Goal: Complete application form

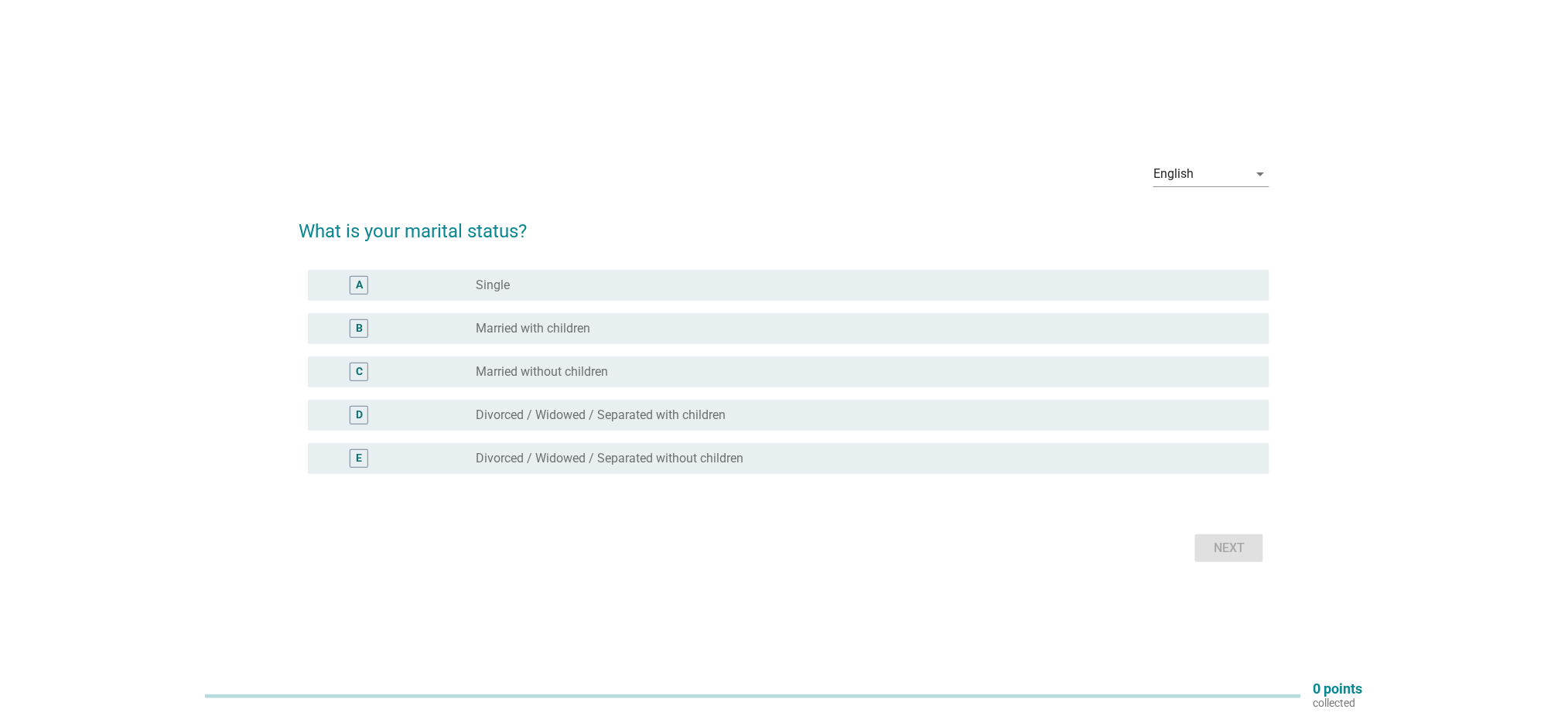
click at [611, 340] on div "B radio_button_unchecked Married with children" at bounding box center [788, 329] width 961 height 31
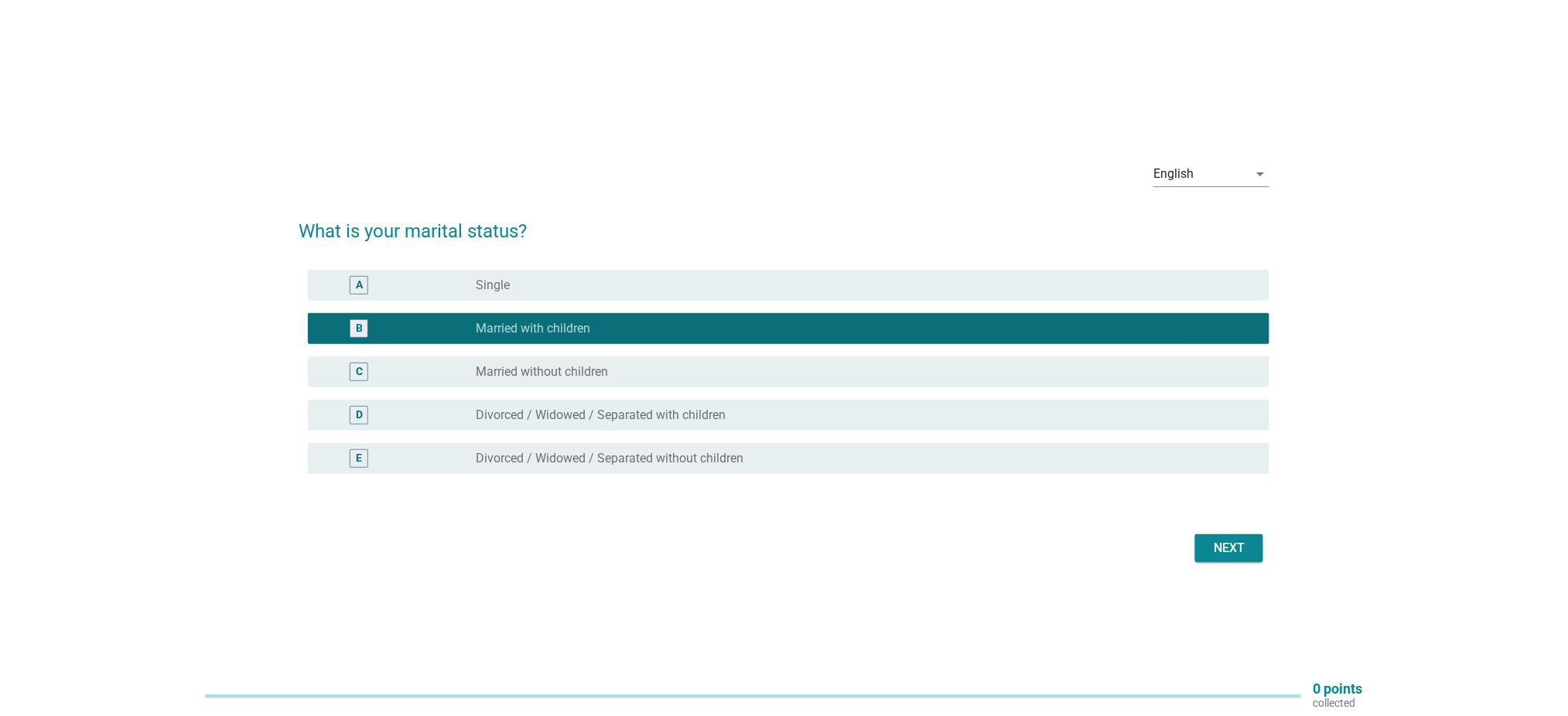
click at [1207, 526] on form "What is your marital status? A radio_button_unchecked [DEMOGRAPHIC_DATA] B radi…" at bounding box center [784, 385] width 971 height 365
click at [1213, 537] on button "Next" at bounding box center [1229, 548] width 68 height 28
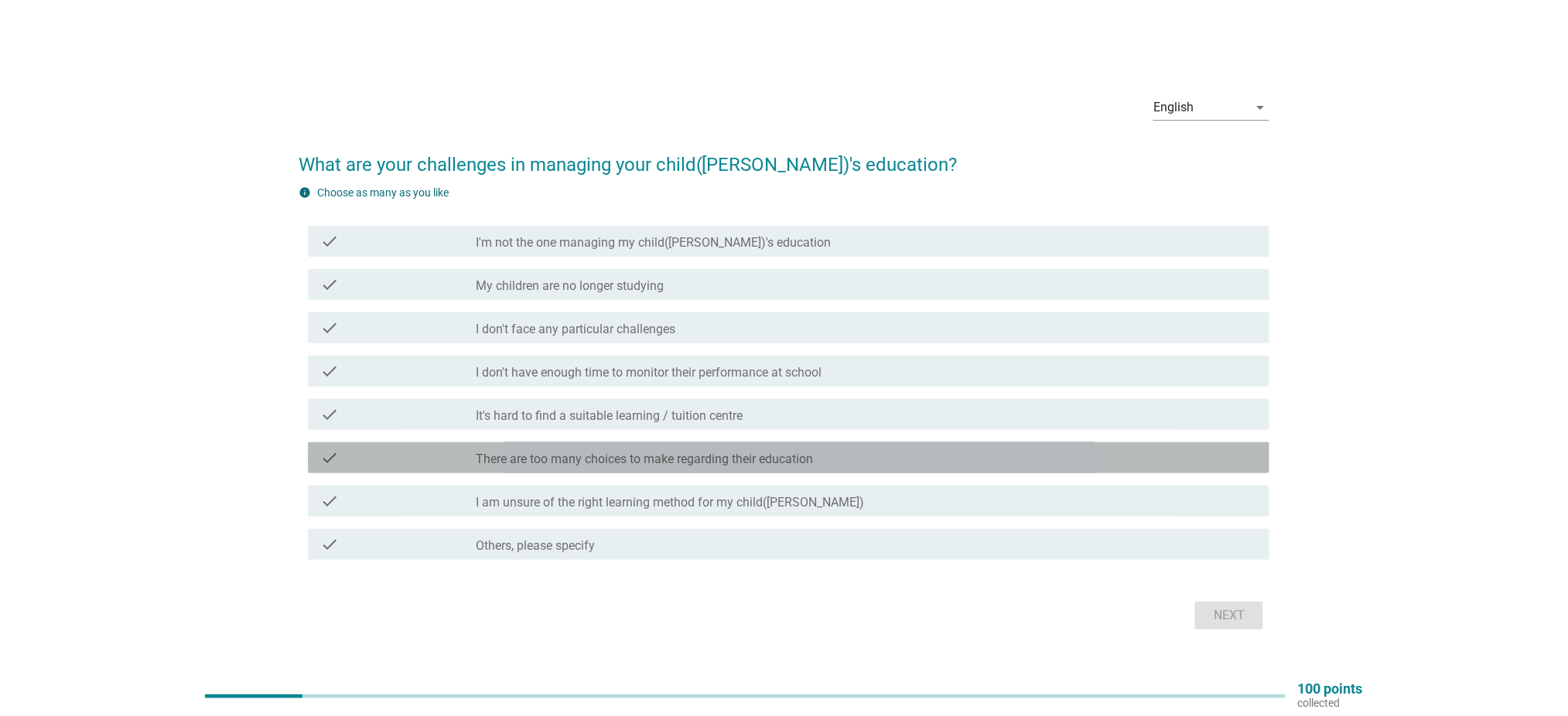
click at [699, 464] on label "There are too many choices to make regarding their education" at bounding box center [645, 459] width 337 height 16
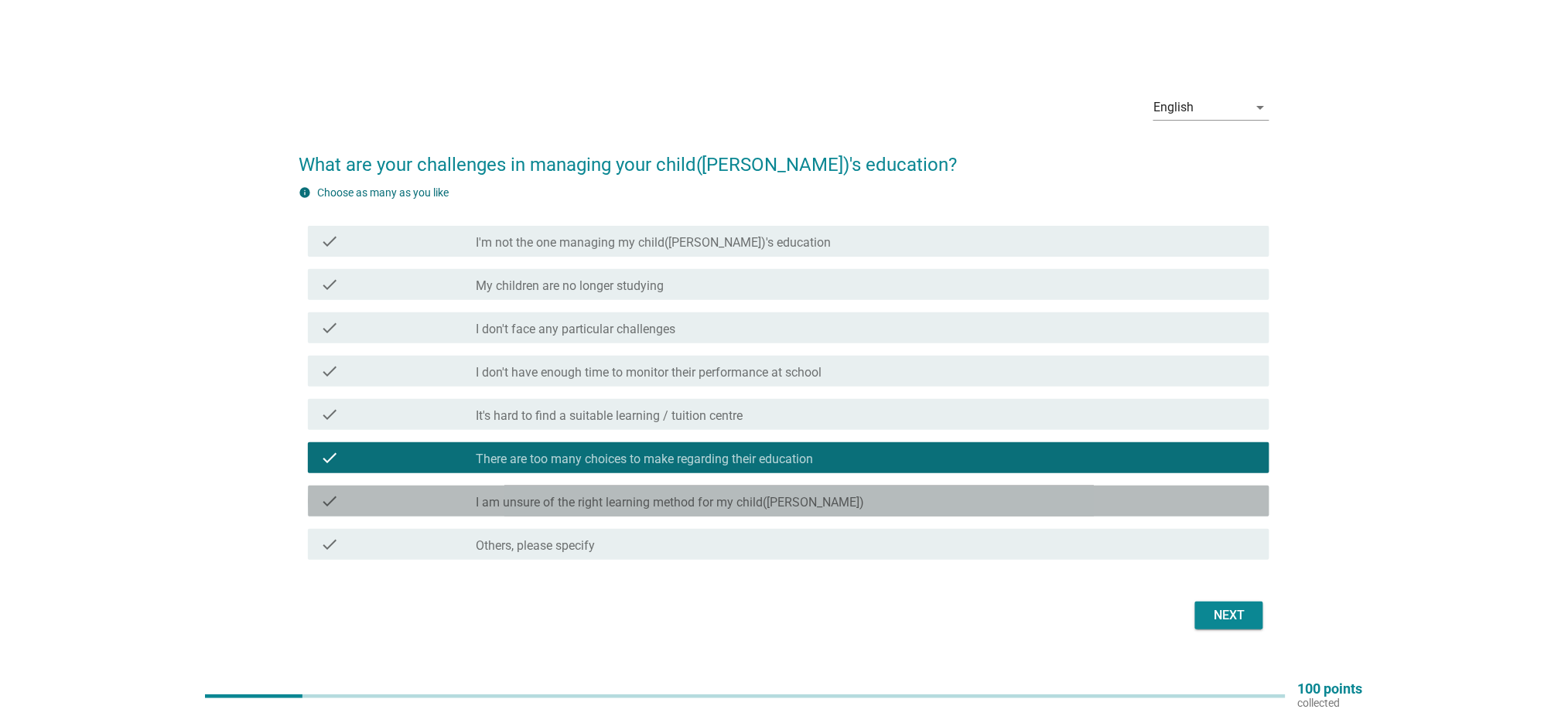
click at [690, 507] on label "I am unsure of the right learning method for my child([PERSON_NAME])" at bounding box center [670, 503] width 388 height 16
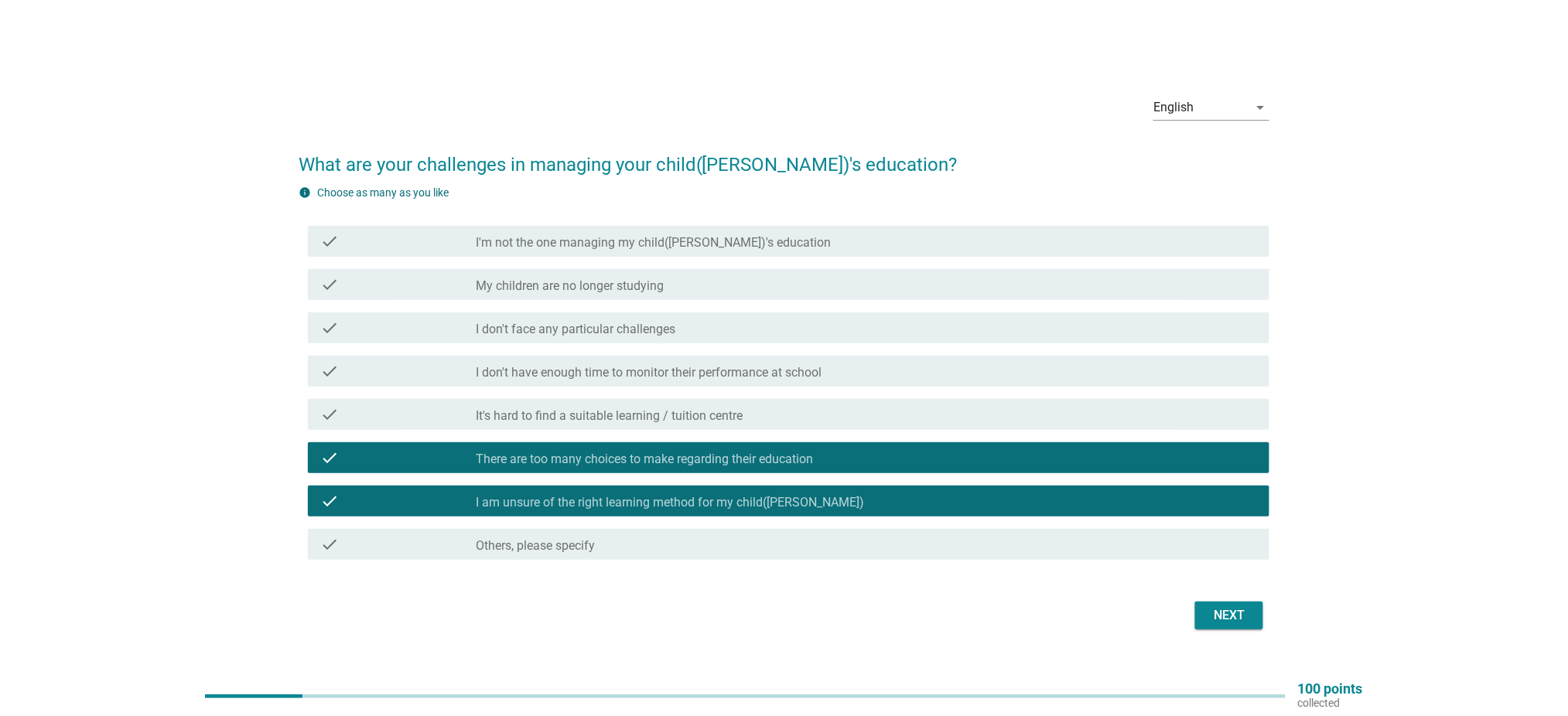
drag, startPoint x: 796, startPoint y: 411, endPoint x: 805, endPoint y: 416, distance: 10.3
click at [796, 412] on div "check_box_outline_blank It's hard to find a suitable learning / tuition centre" at bounding box center [867, 414] width 781 height 19
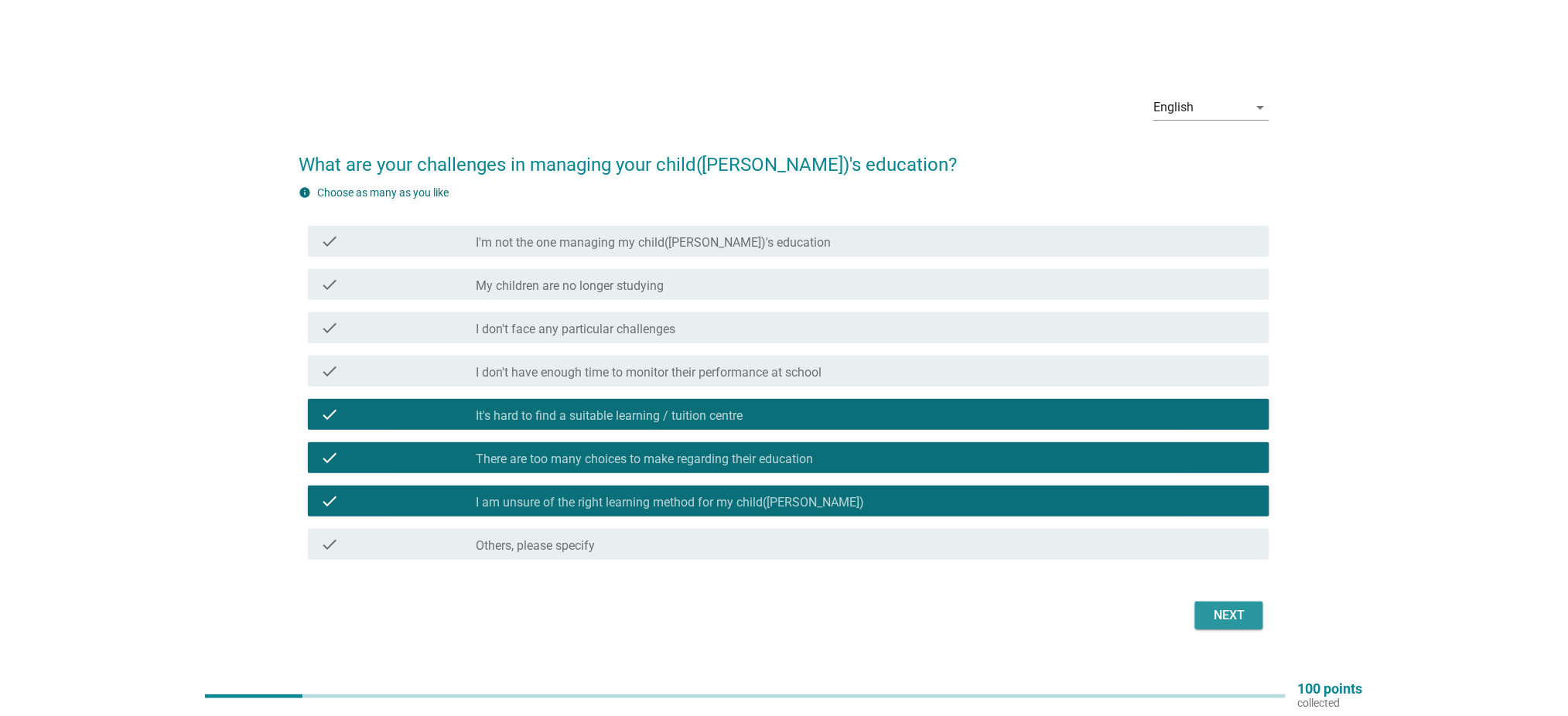
click at [1235, 607] on div "Next" at bounding box center [1229, 615] width 43 height 19
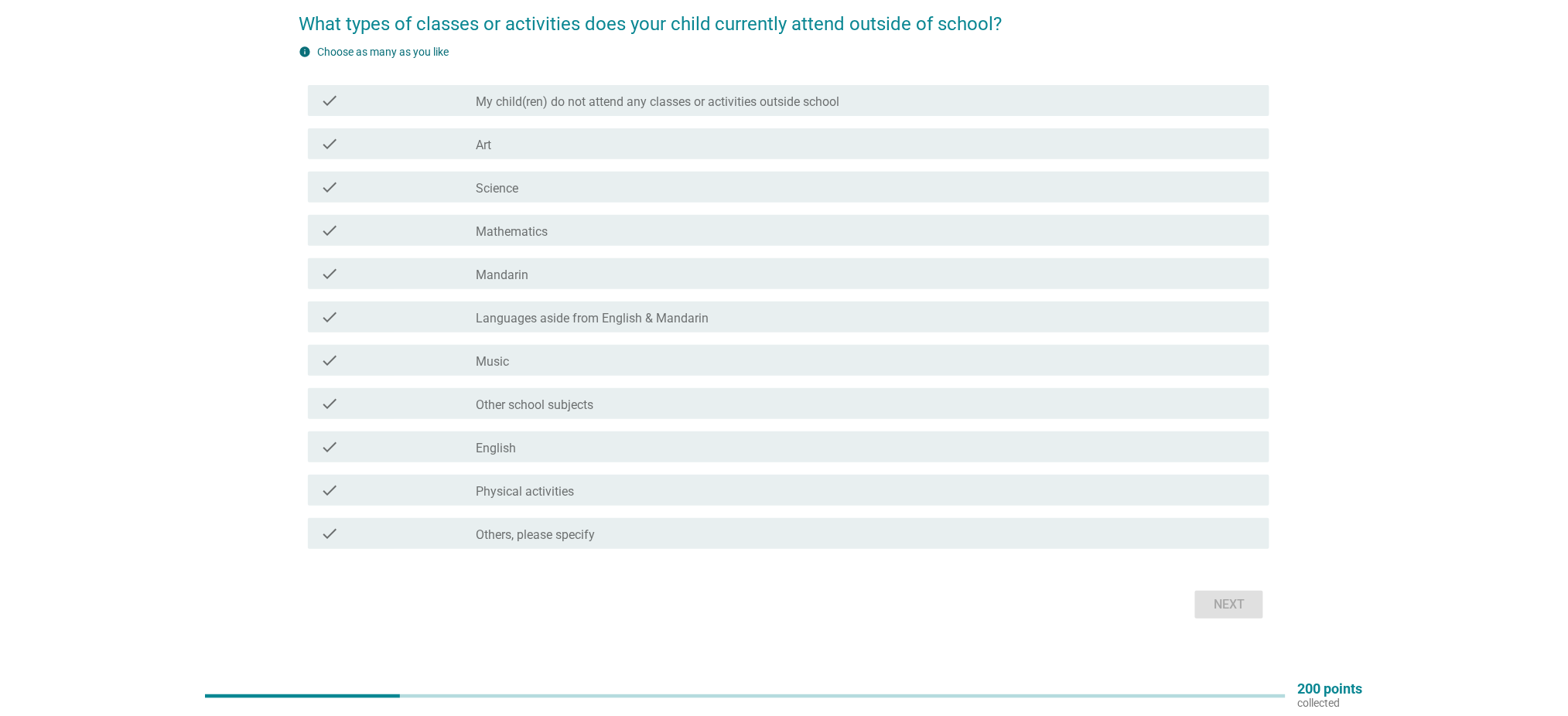
scroll to position [143, 0]
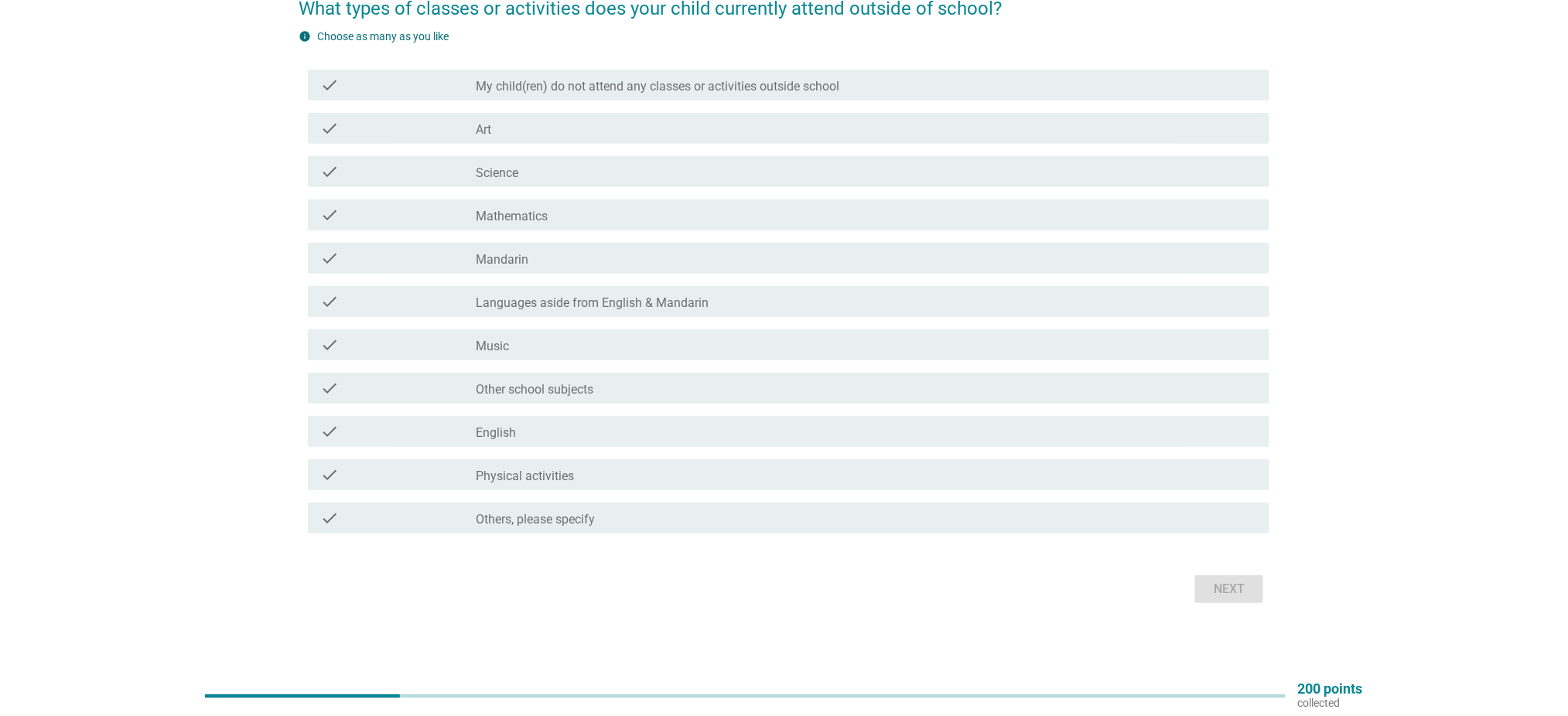
click at [773, 298] on div "check_box_outline_blank Languages aside from English & Mandarin" at bounding box center [867, 301] width 781 height 19
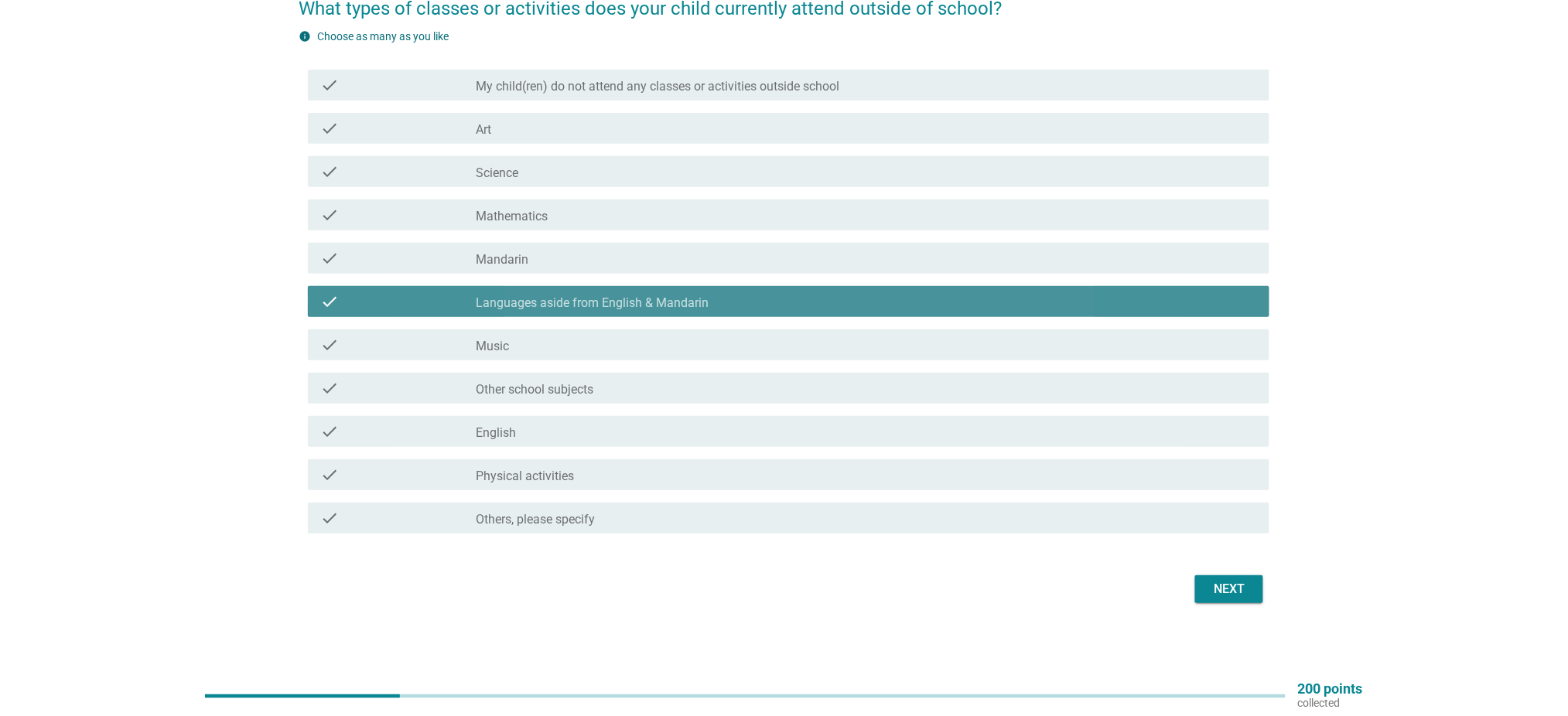
click at [888, 302] on div "check_box_outline_blank Languages aside from English & Mandarin" at bounding box center [867, 301] width 781 height 19
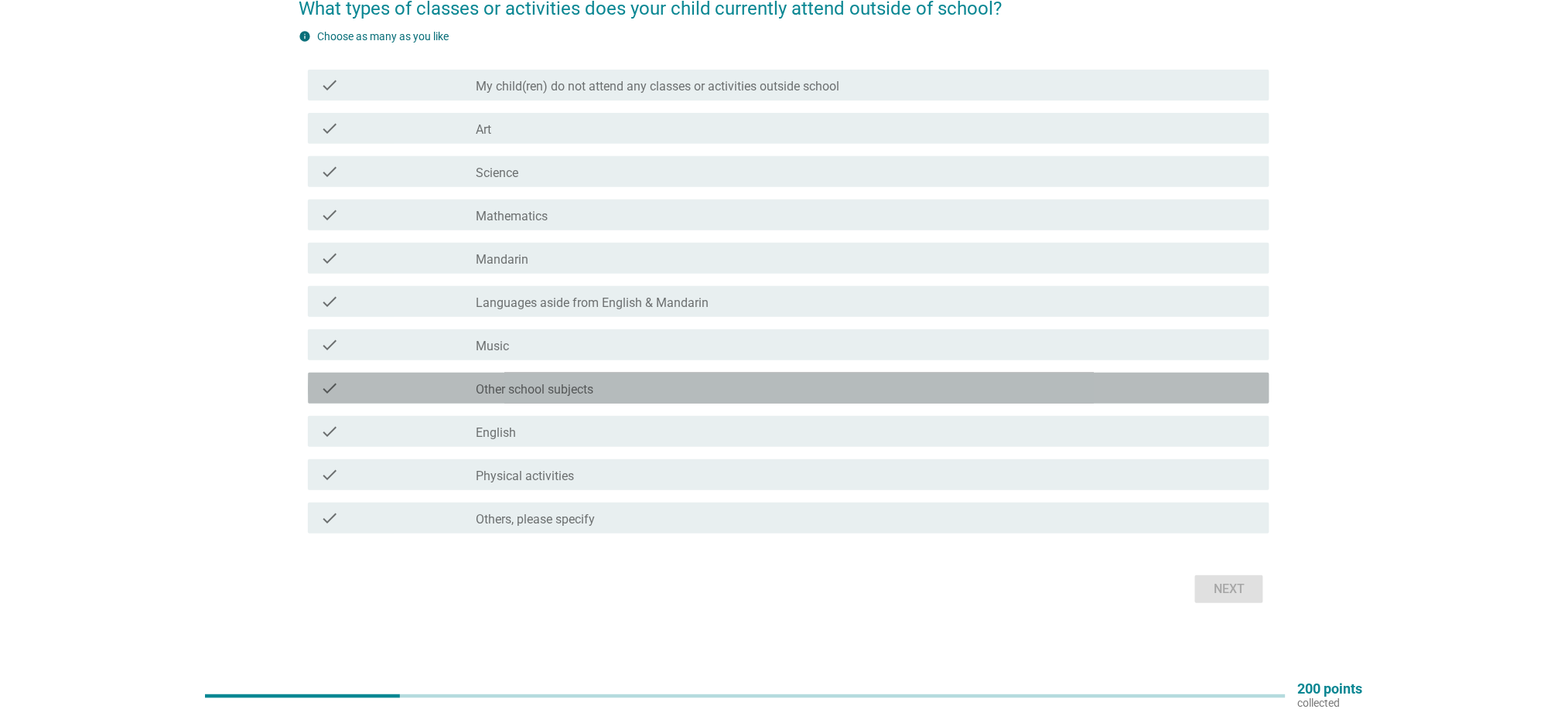
click at [809, 391] on div "check_box_outline_blank Other school subjects" at bounding box center [867, 388] width 781 height 19
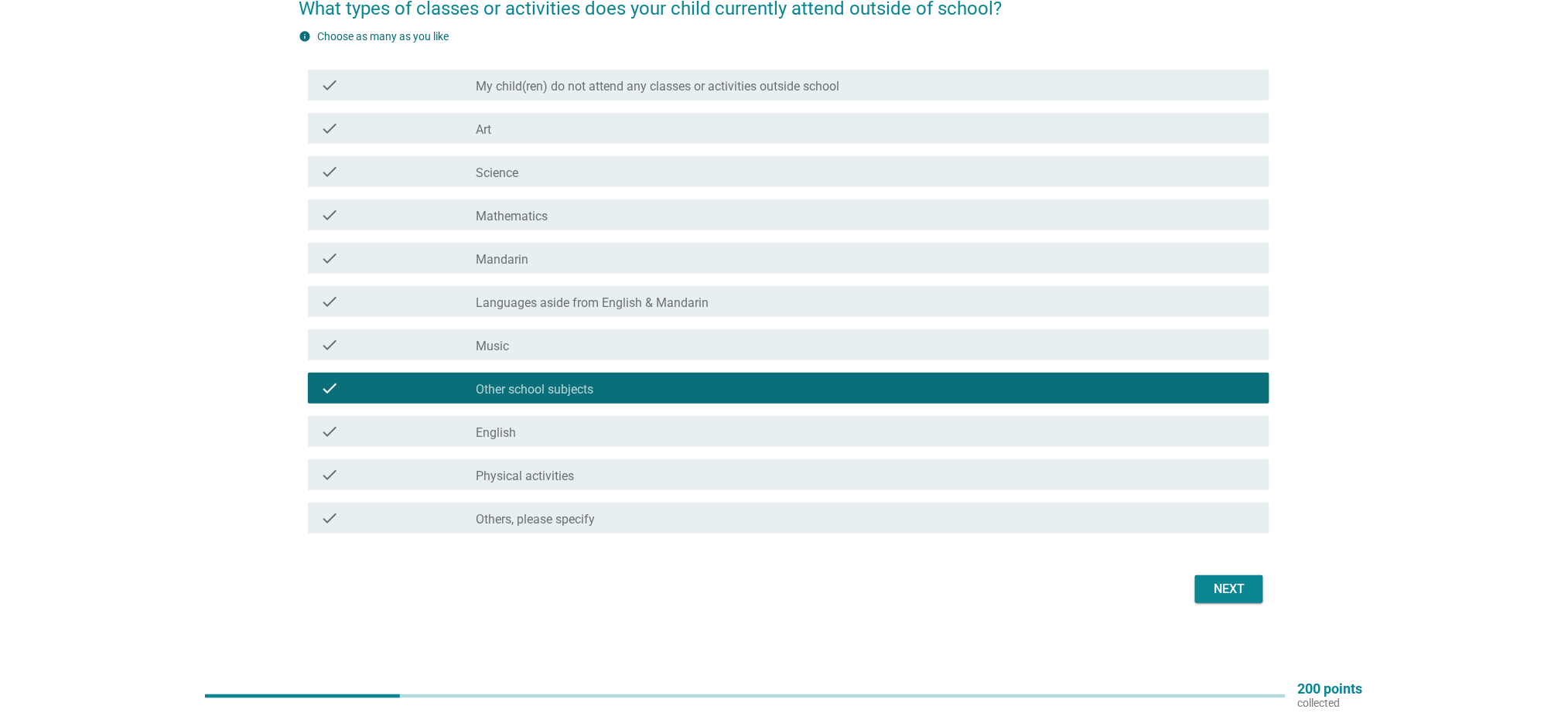
click at [1212, 592] on div "Next" at bounding box center [1229, 589] width 43 height 19
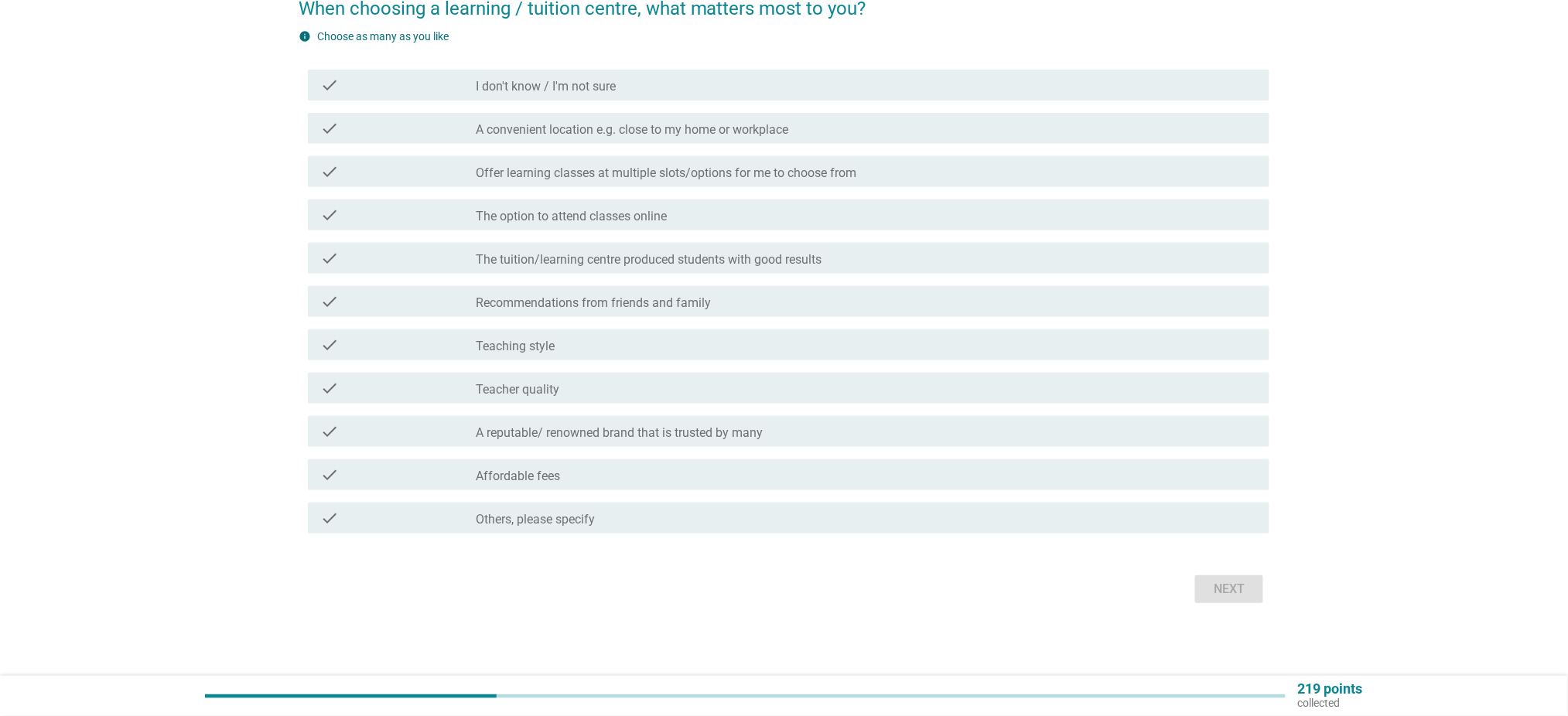
scroll to position [0, 0]
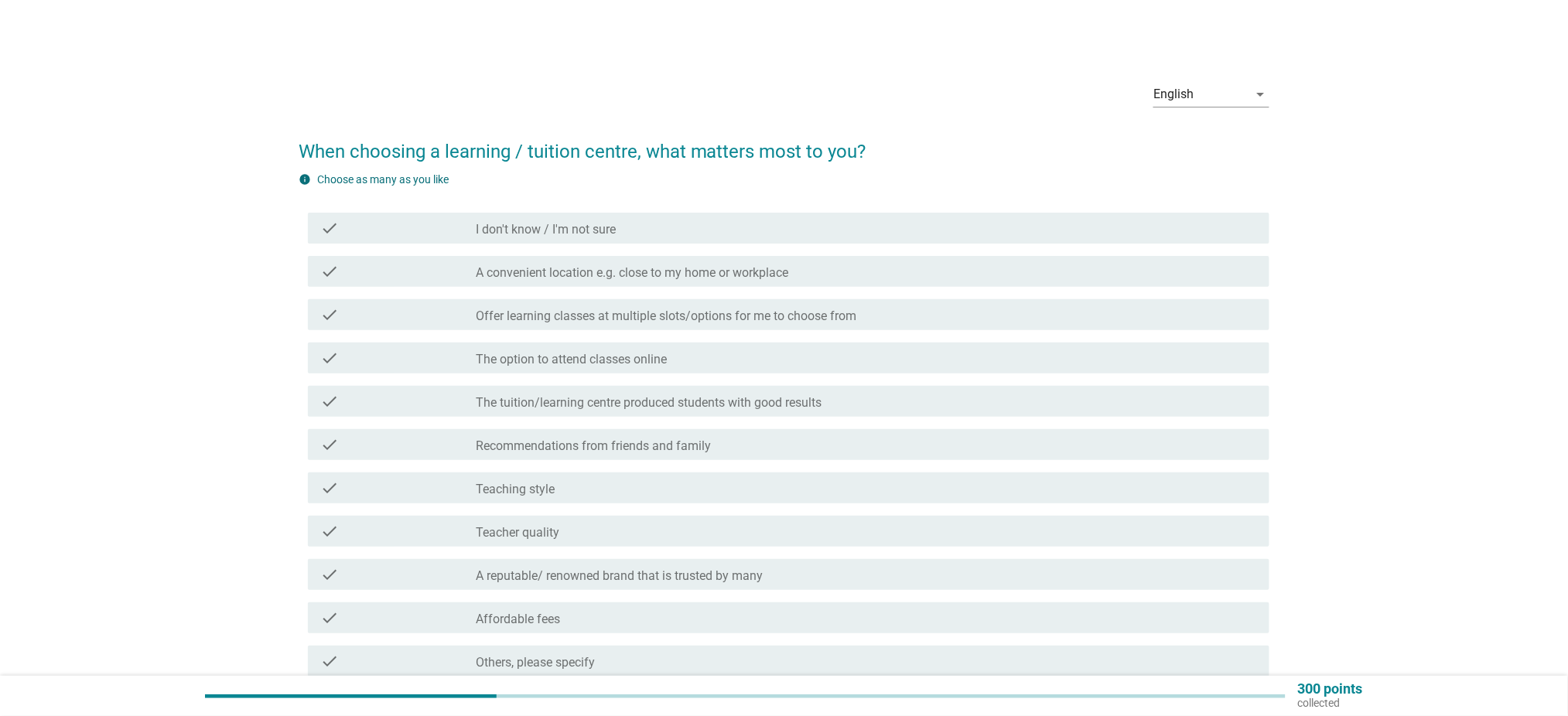
click at [601, 276] on label "A convenient location e.g. close to my home or workplace" at bounding box center [633, 274] width 313 height 16
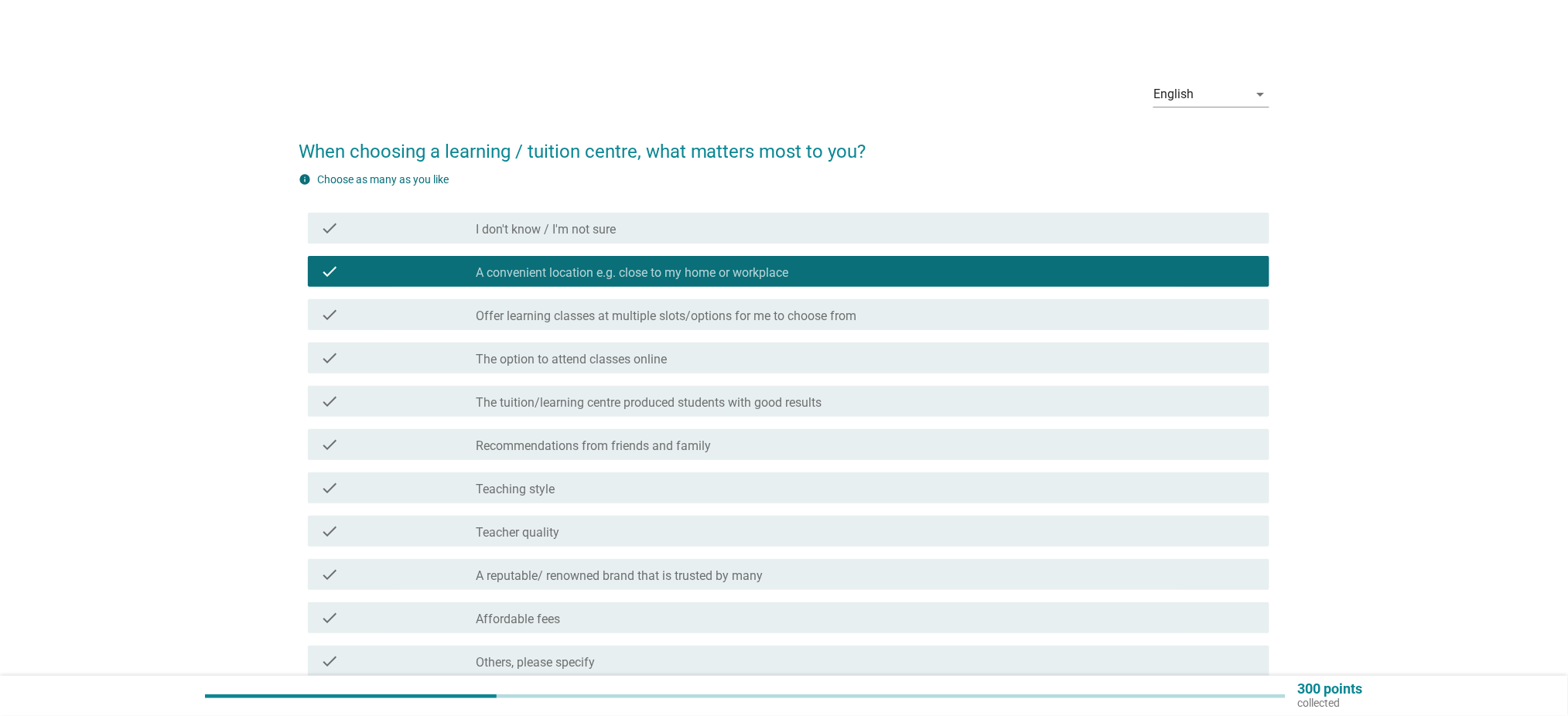
click at [572, 321] on label "Offer learning classes at multiple slots/options for me to choose from" at bounding box center [667, 316] width 381 height 16
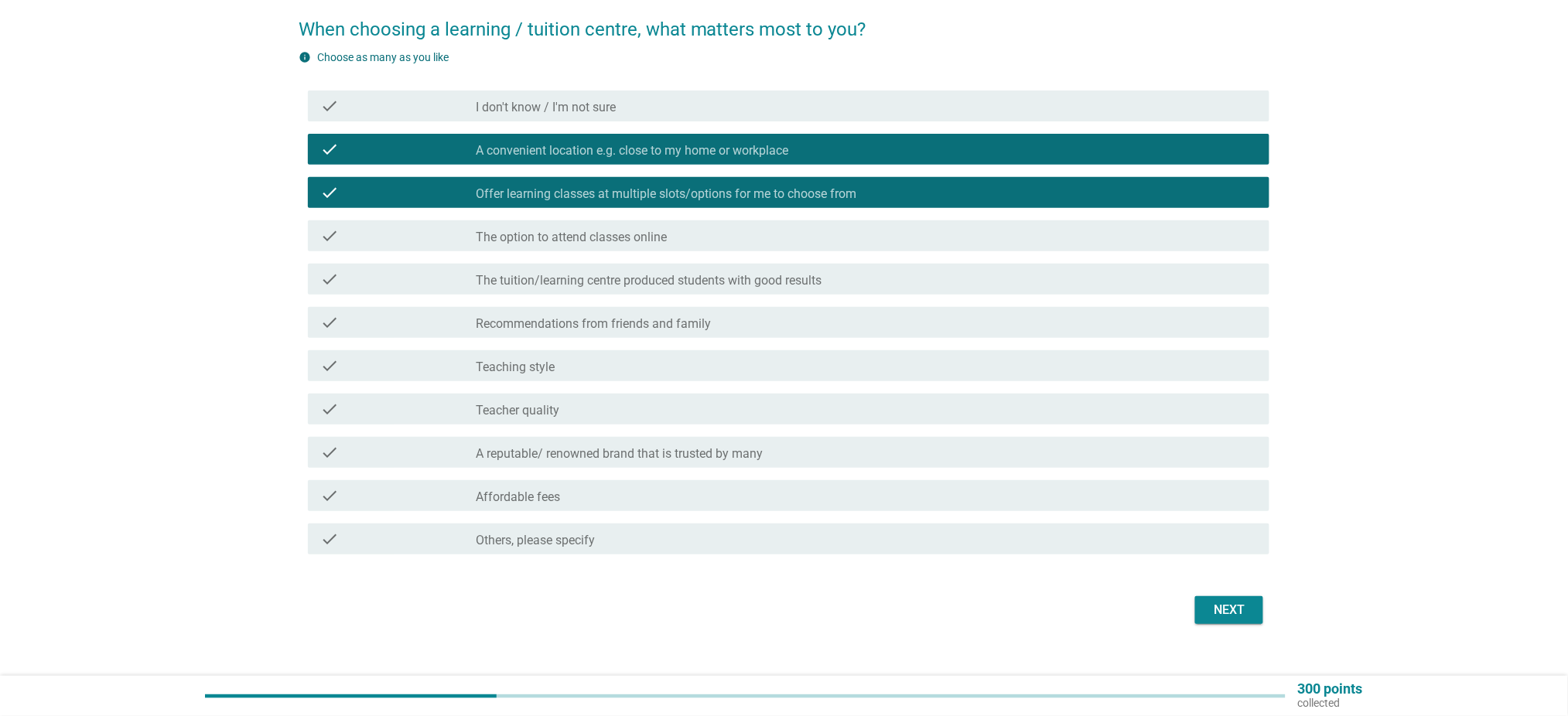
scroll to position [143, 0]
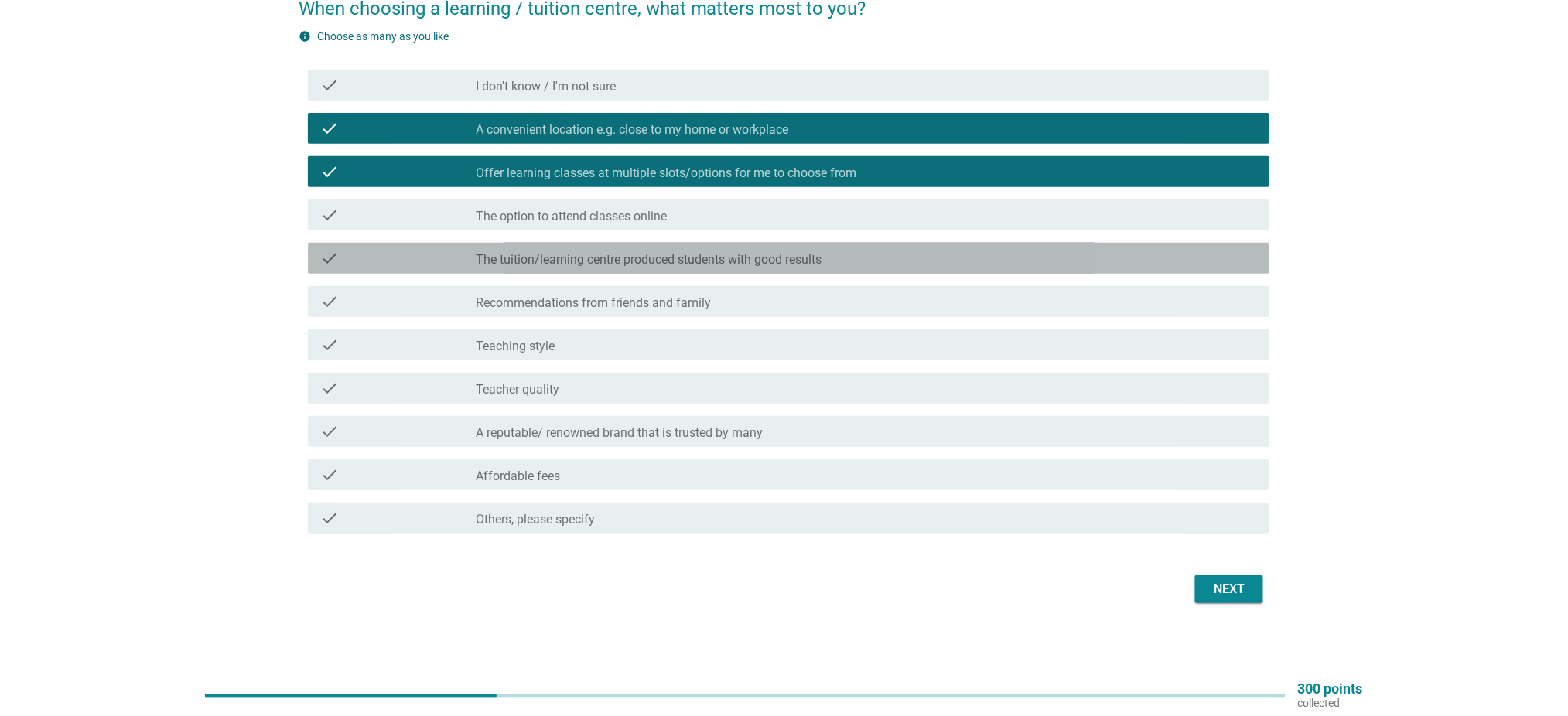
click at [636, 266] on label "The tuition/learning centre produced students with good results" at bounding box center [650, 260] width 346 height 16
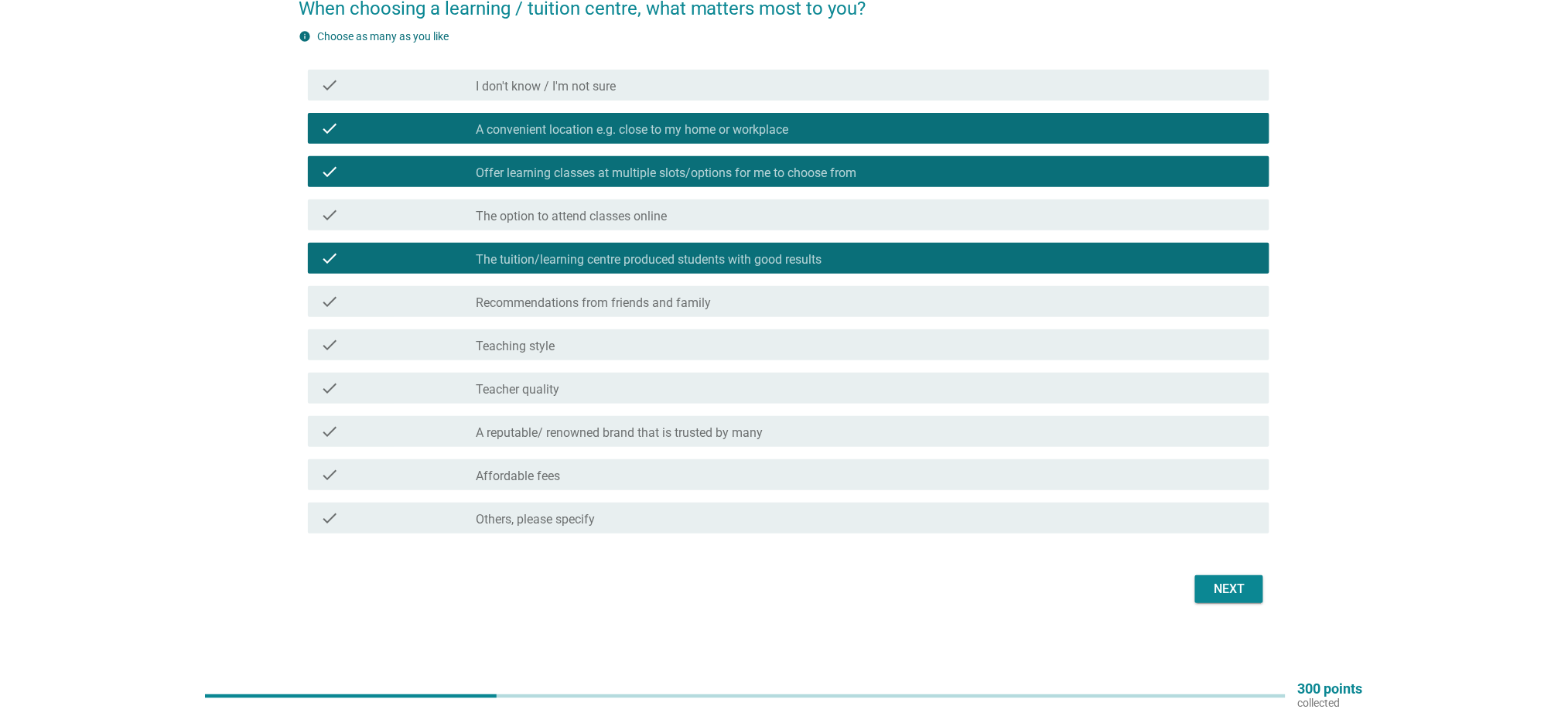
click at [642, 303] on label "Recommendations from friends and family" at bounding box center [594, 303] width 235 height 16
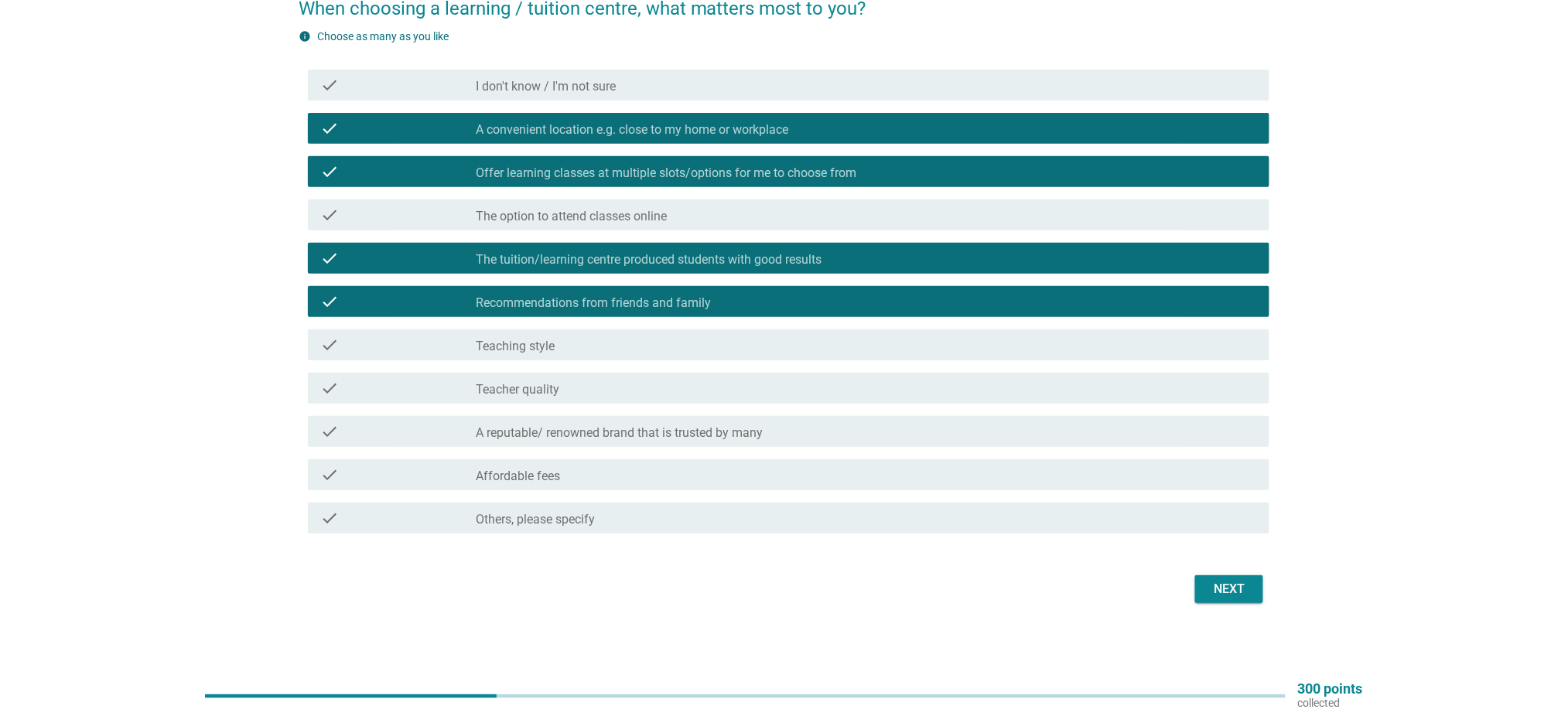
click at [967, 375] on div "check check_box_outline_blank Teacher quality" at bounding box center [788, 389] width 961 height 31
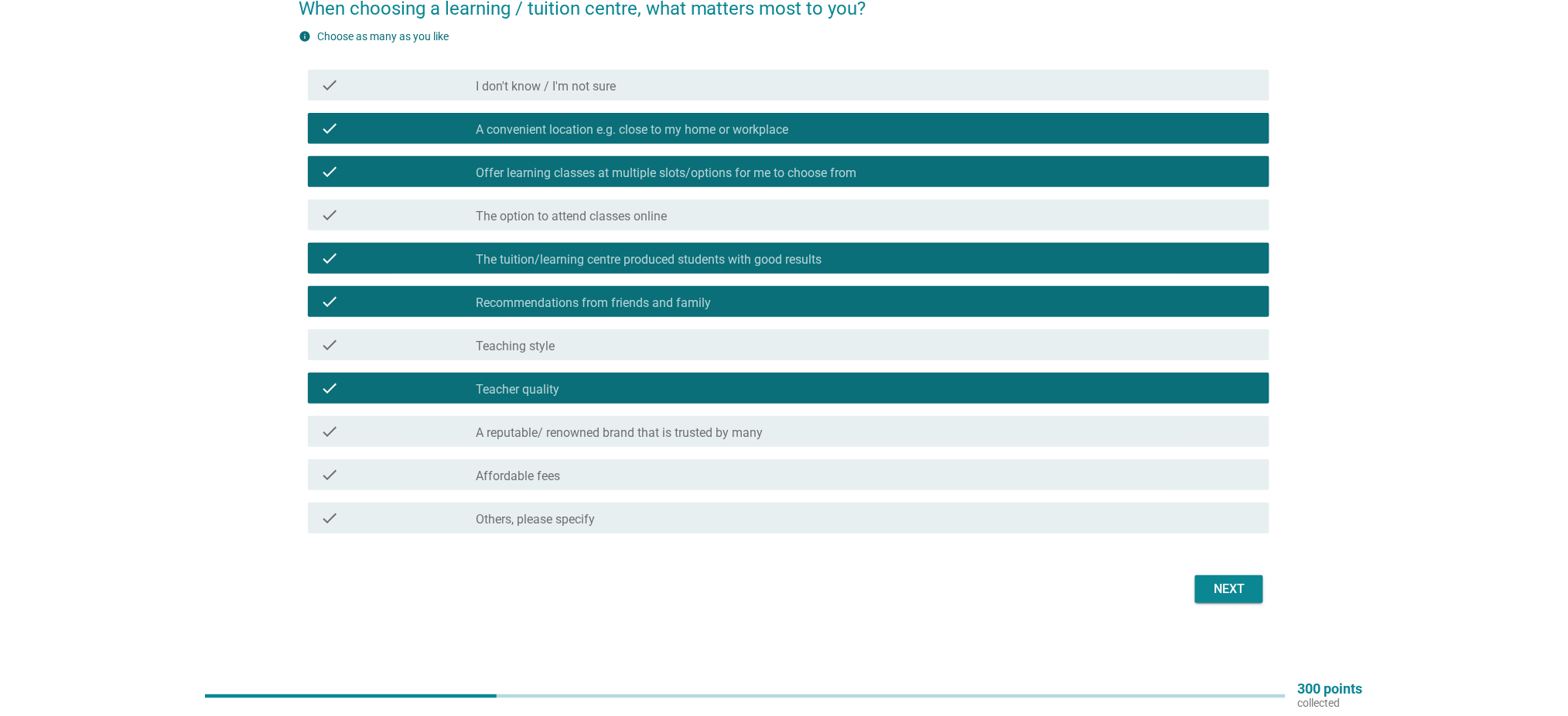
click at [1035, 482] on div "check check_box_outline_blank Affordable fees" at bounding box center [788, 475] width 961 height 31
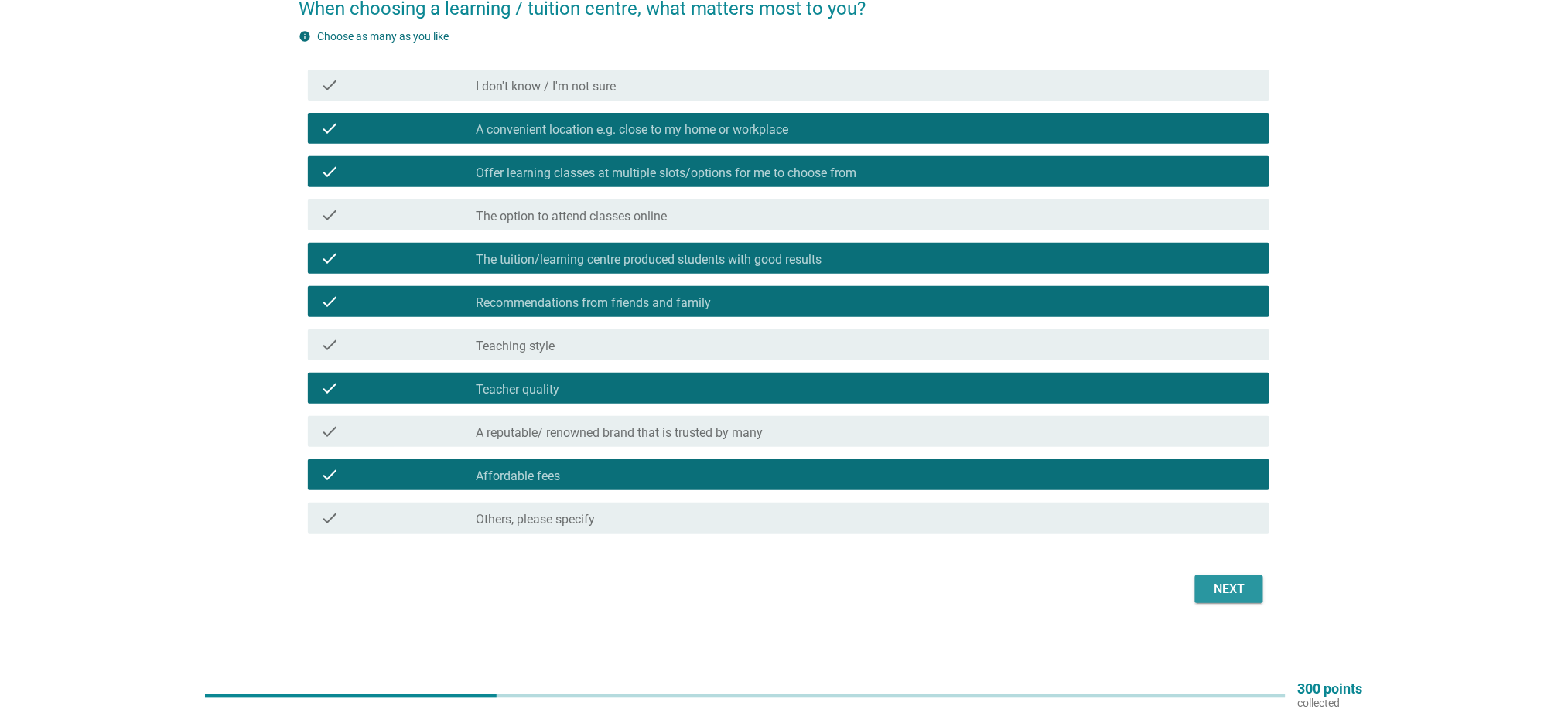
drag, startPoint x: 1220, startPoint y: 589, endPoint x: 1228, endPoint y: 582, distance: 10.6
click at [1218, 585] on div "Next" at bounding box center [1229, 589] width 43 height 19
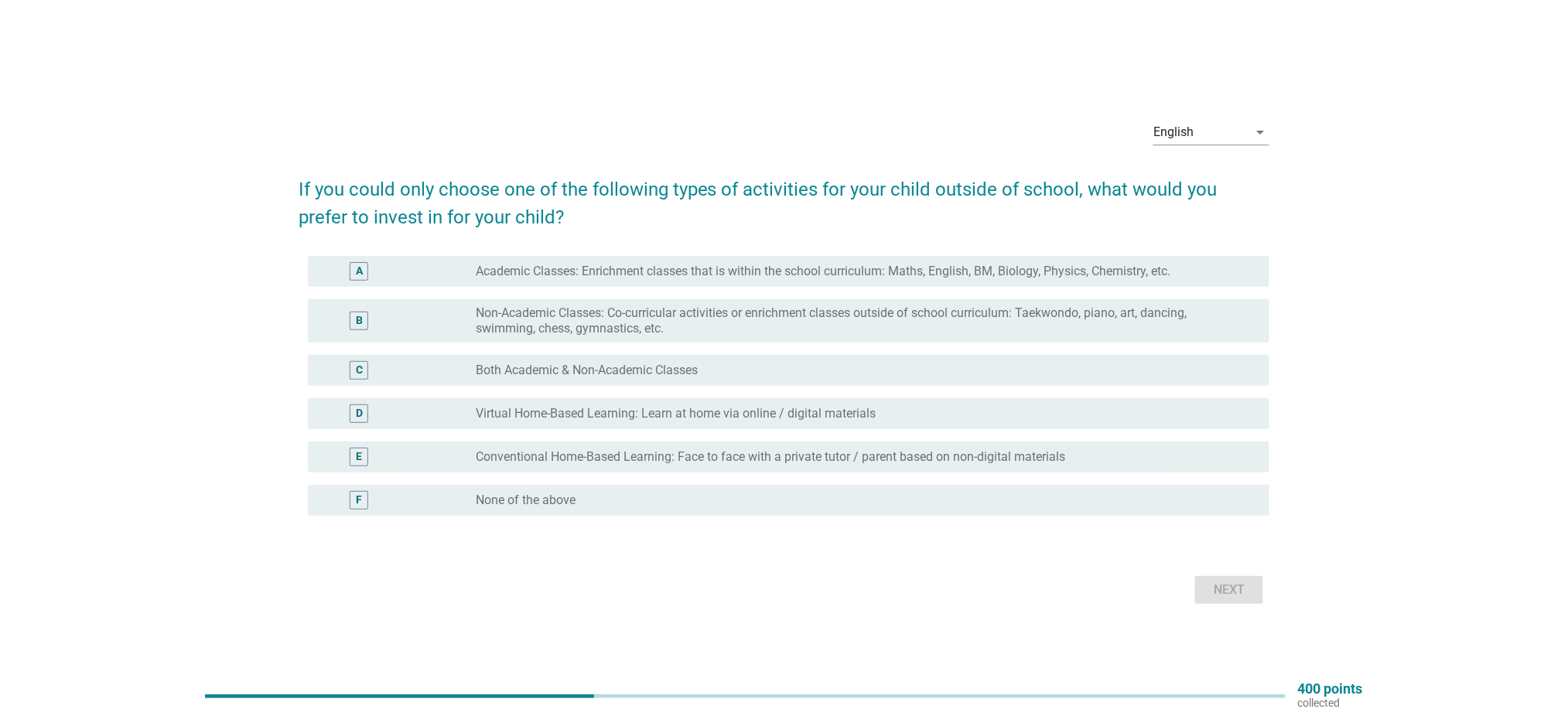
click at [664, 373] on label "Both Academic & Non-Academic Classes" at bounding box center [587, 370] width 222 height 16
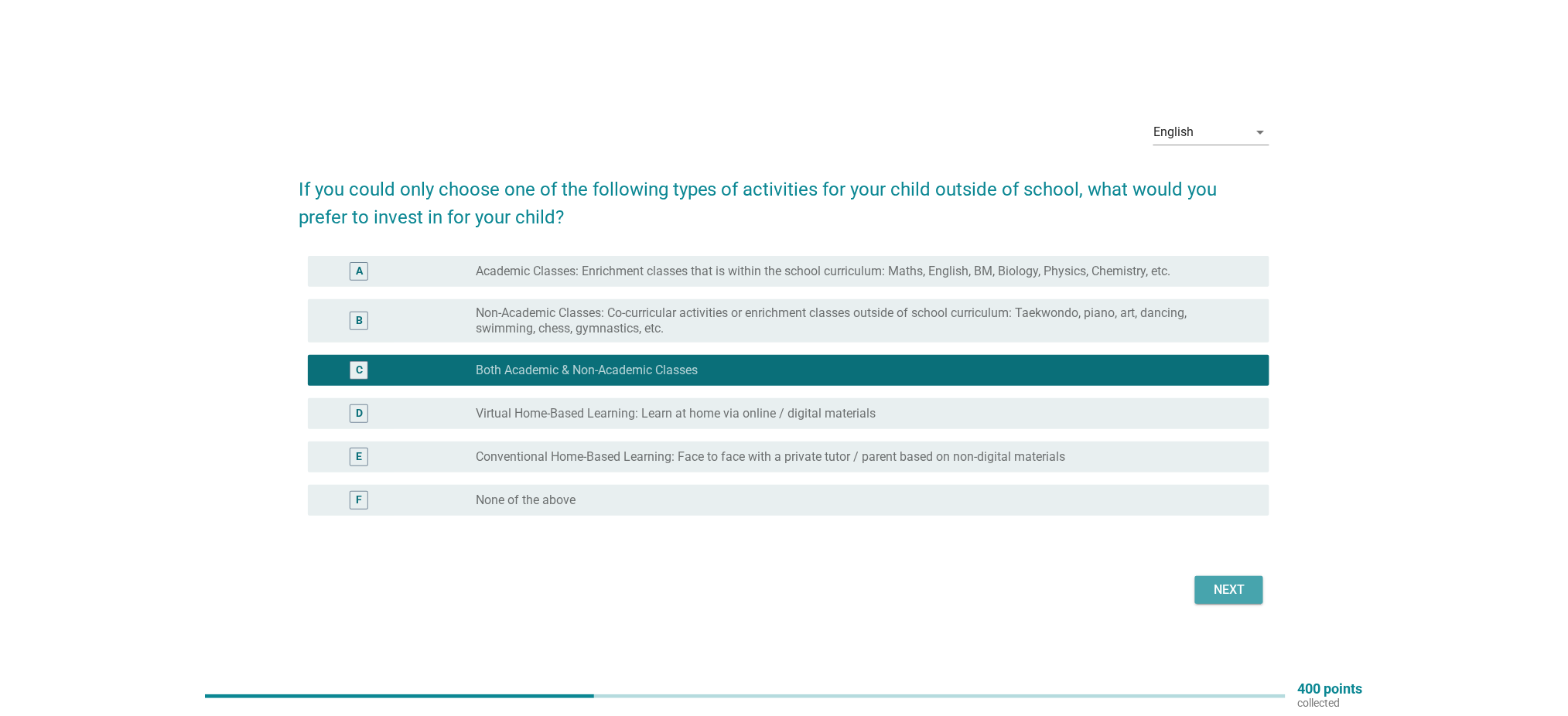
click at [1202, 593] on button "Next" at bounding box center [1229, 590] width 68 height 28
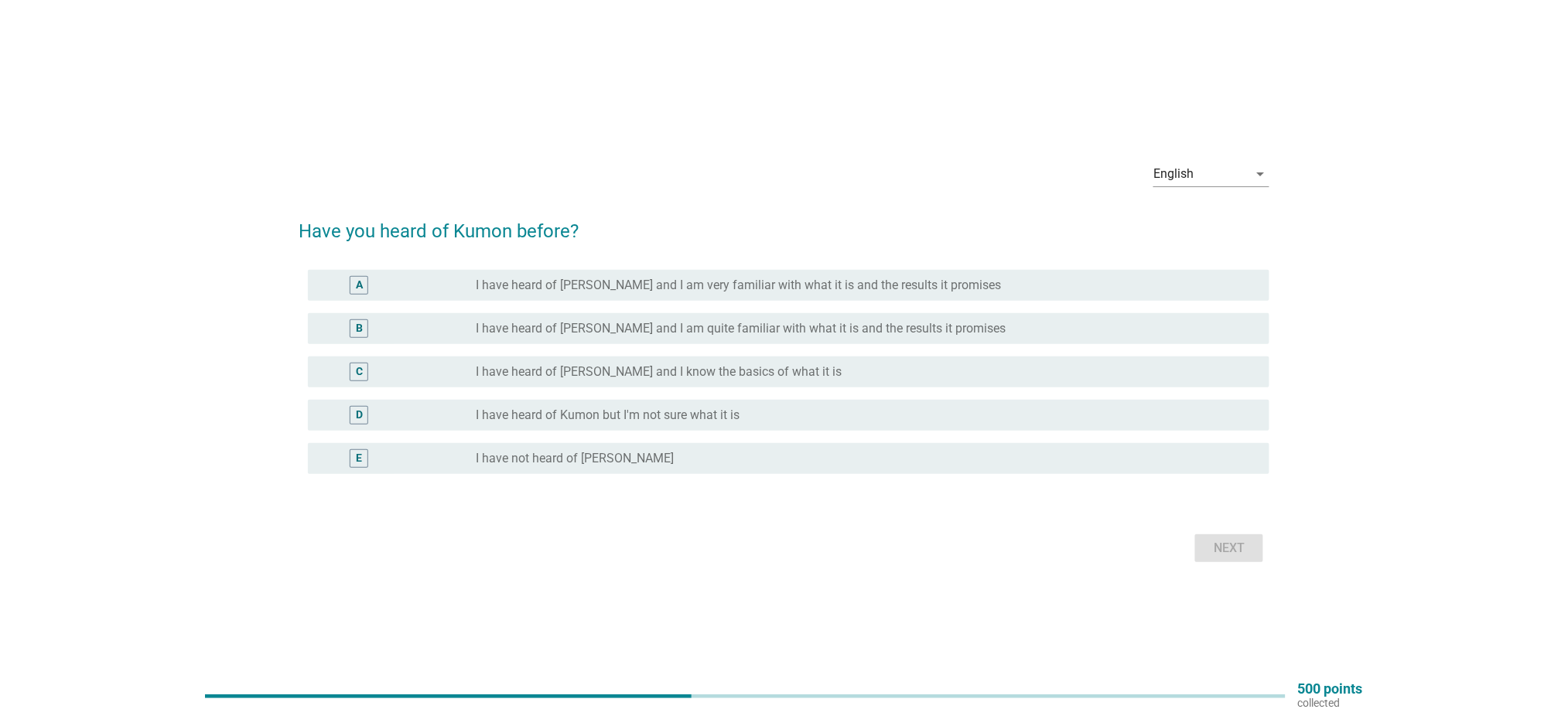
click at [734, 416] on label "I have heard of Kumon but I'm not sure what it is" at bounding box center [609, 415] width 264 height 16
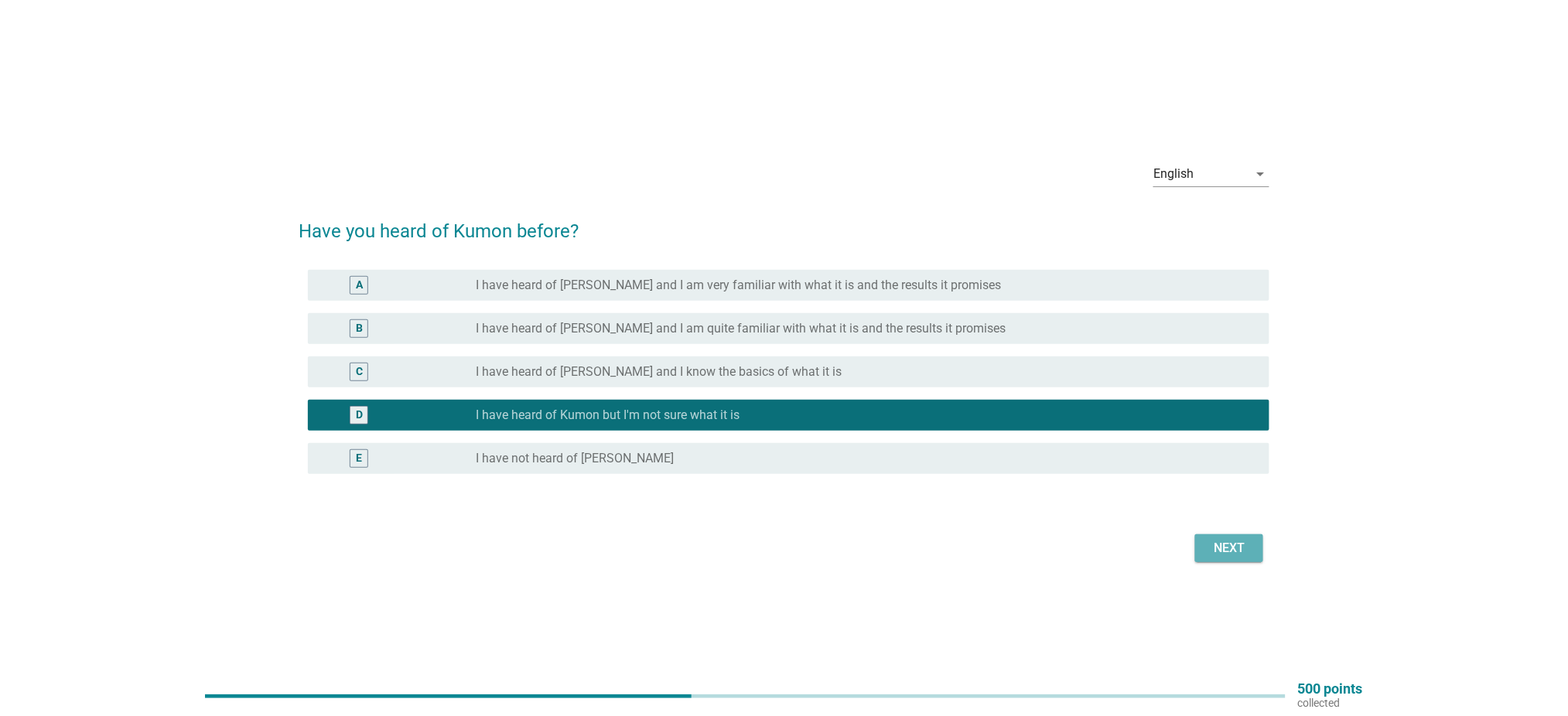
drag, startPoint x: 1214, startPoint y: 553, endPoint x: 1225, endPoint y: 551, distance: 11.2
click at [1216, 552] on div "Next" at bounding box center [1229, 548] width 43 height 19
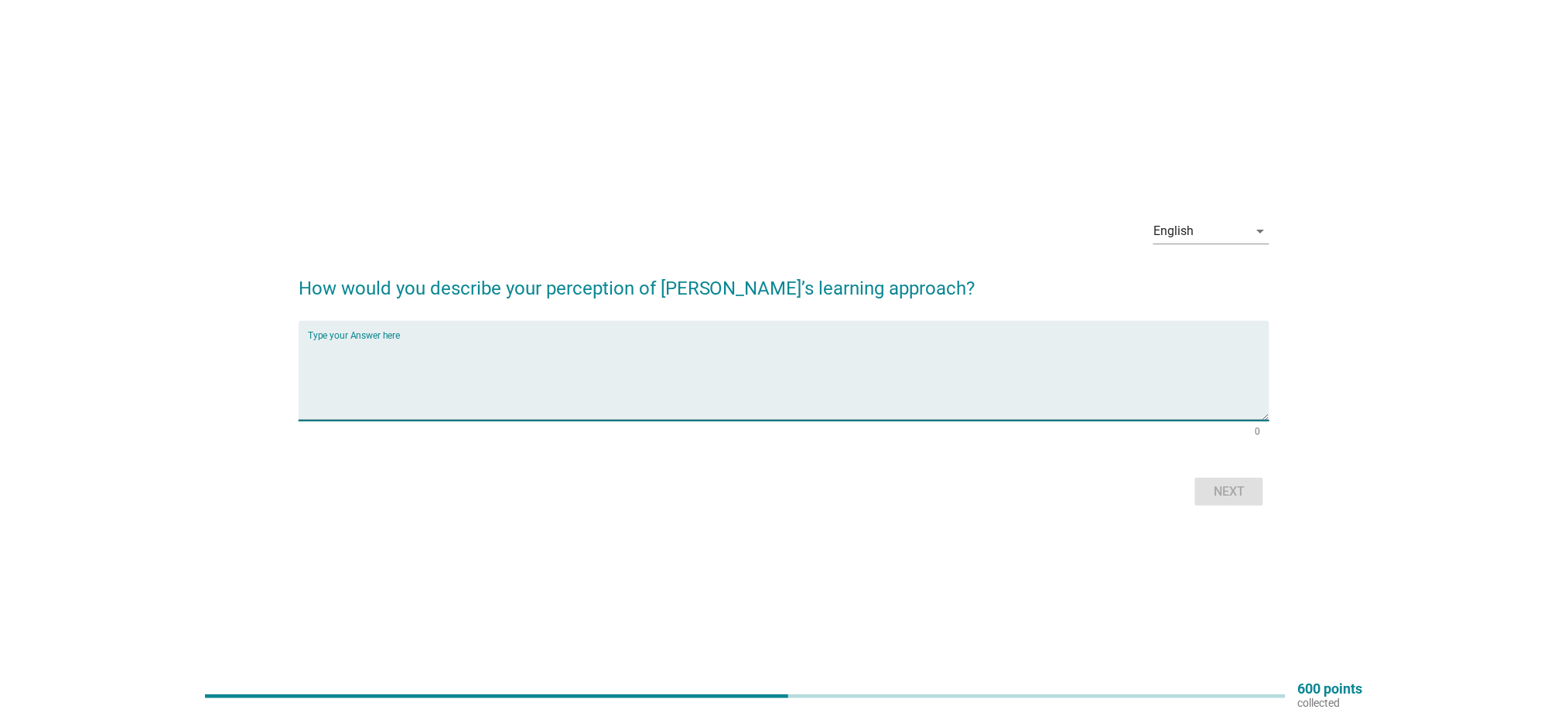
click at [637, 340] on textarea "Type your Answer here" at bounding box center [788, 380] width 961 height 81
type textarea "mathematics"
drag, startPoint x: 1220, startPoint y: 491, endPoint x: 1231, endPoint y: 471, distance: 22.8
click at [1220, 490] on div "Next" at bounding box center [1229, 491] width 43 height 19
click at [592, 347] on textarea "Type your Answer here" at bounding box center [788, 380] width 961 height 81
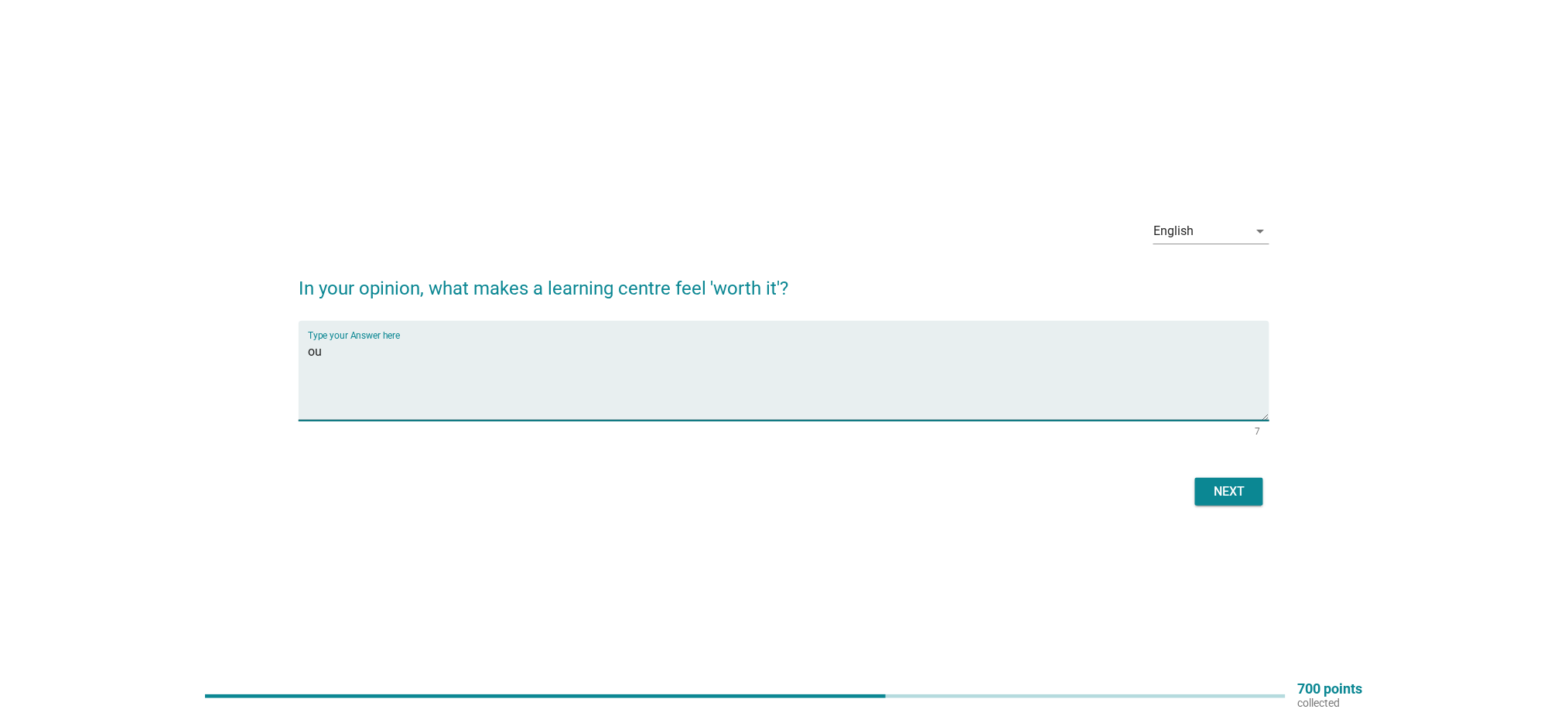
type textarea "o"
type textarea "process and outcome"
click at [1216, 499] on div "Next" at bounding box center [1229, 491] width 43 height 19
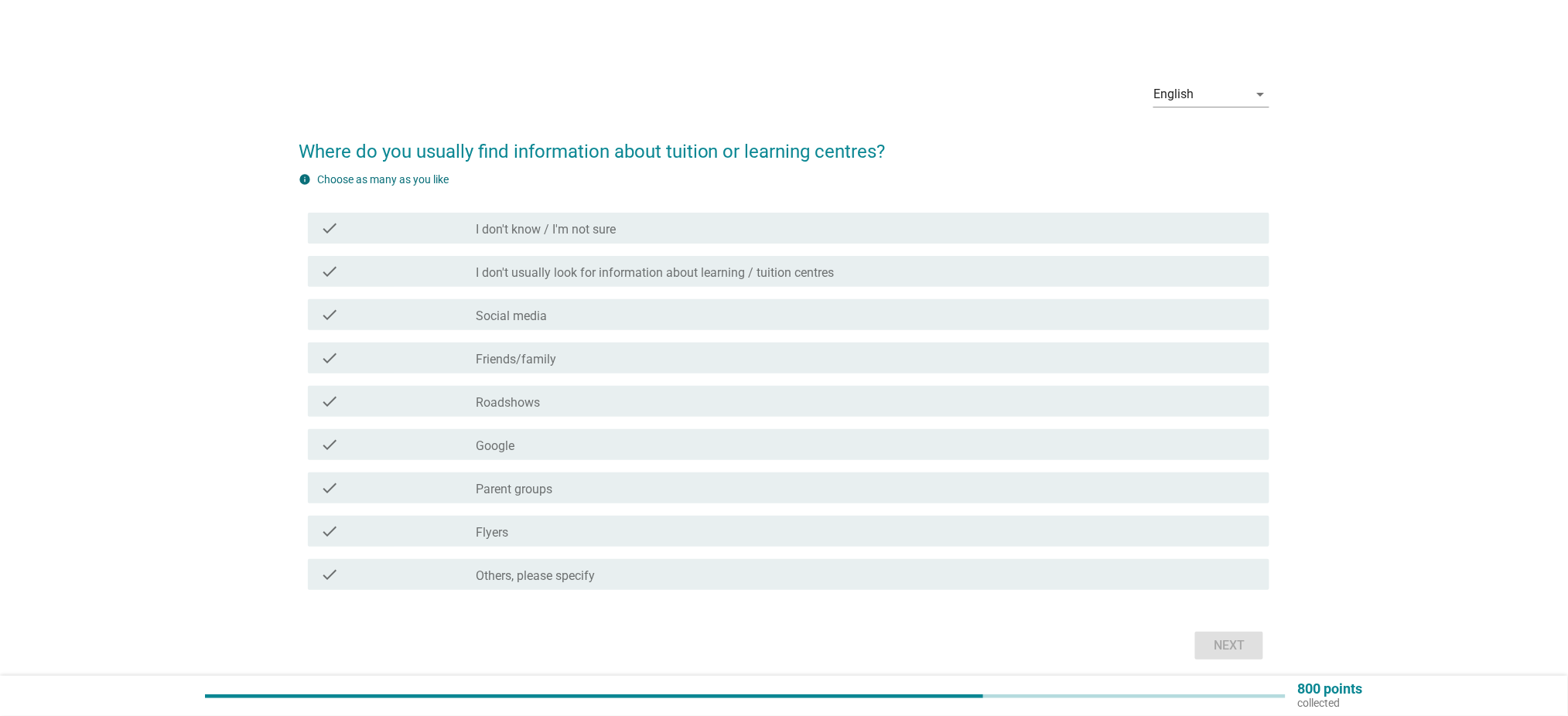
click at [562, 321] on div "check_box_outline_blank Social media" at bounding box center [867, 315] width 781 height 19
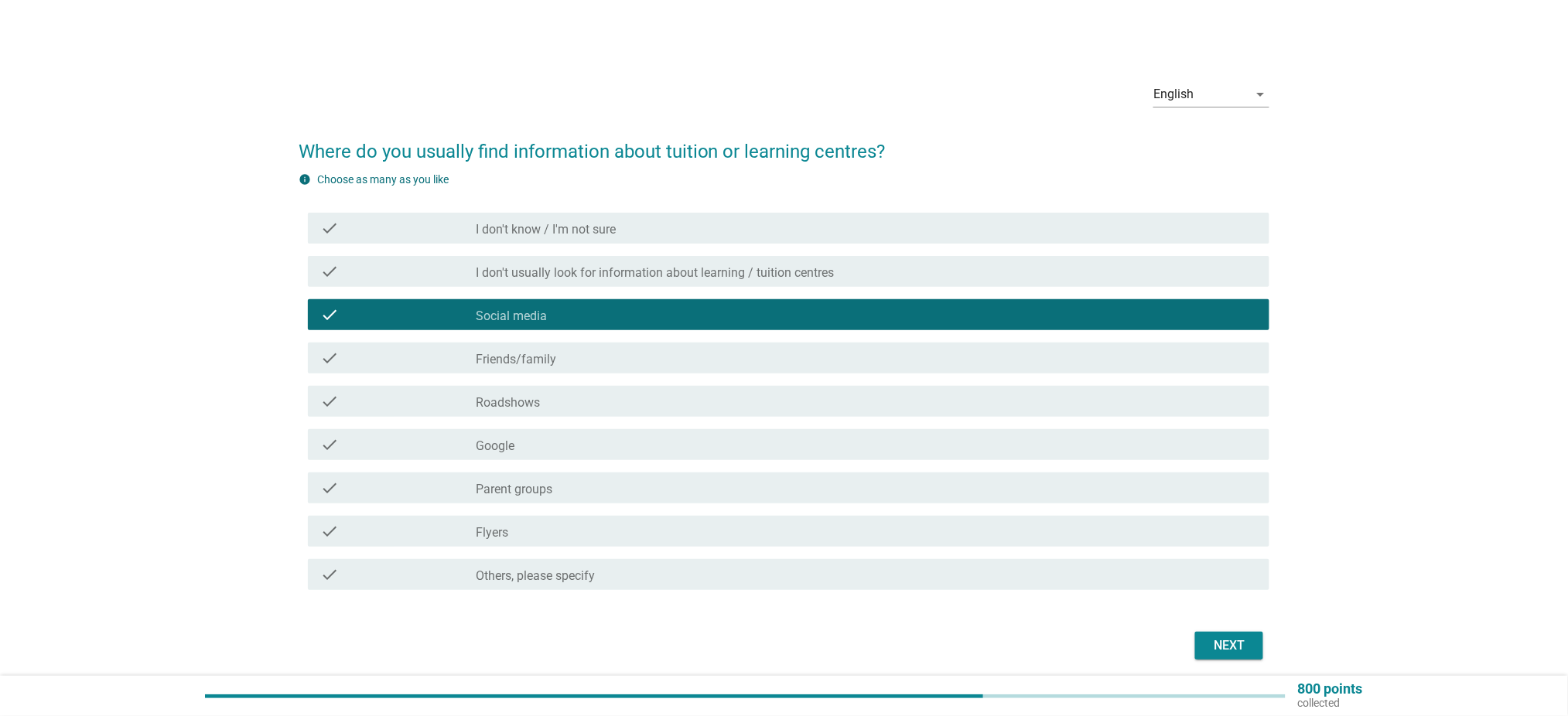
click at [538, 374] on div "check check_box_outline_blank Friends/family" at bounding box center [784, 358] width 971 height 43
click at [547, 360] on label "Friends/family" at bounding box center [517, 359] width 80 height 16
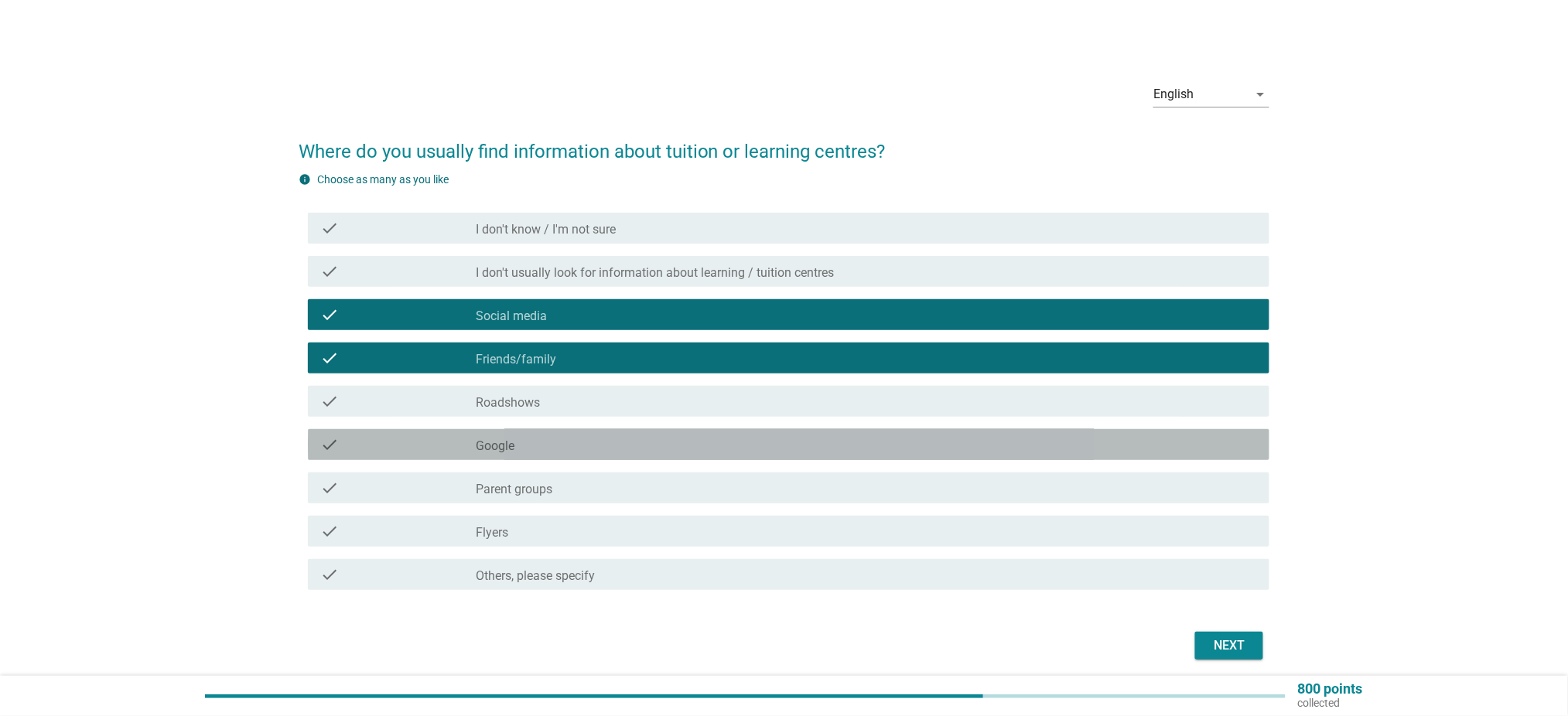
drag, startPoint x: 554, startPoint y: 459, endPoint x: 687, endPoint y: 464, distance: 133.1
click at [555, 459] on div "check check_box_outline_blank Google" at bounding box center [788, 444] width 961 height 31
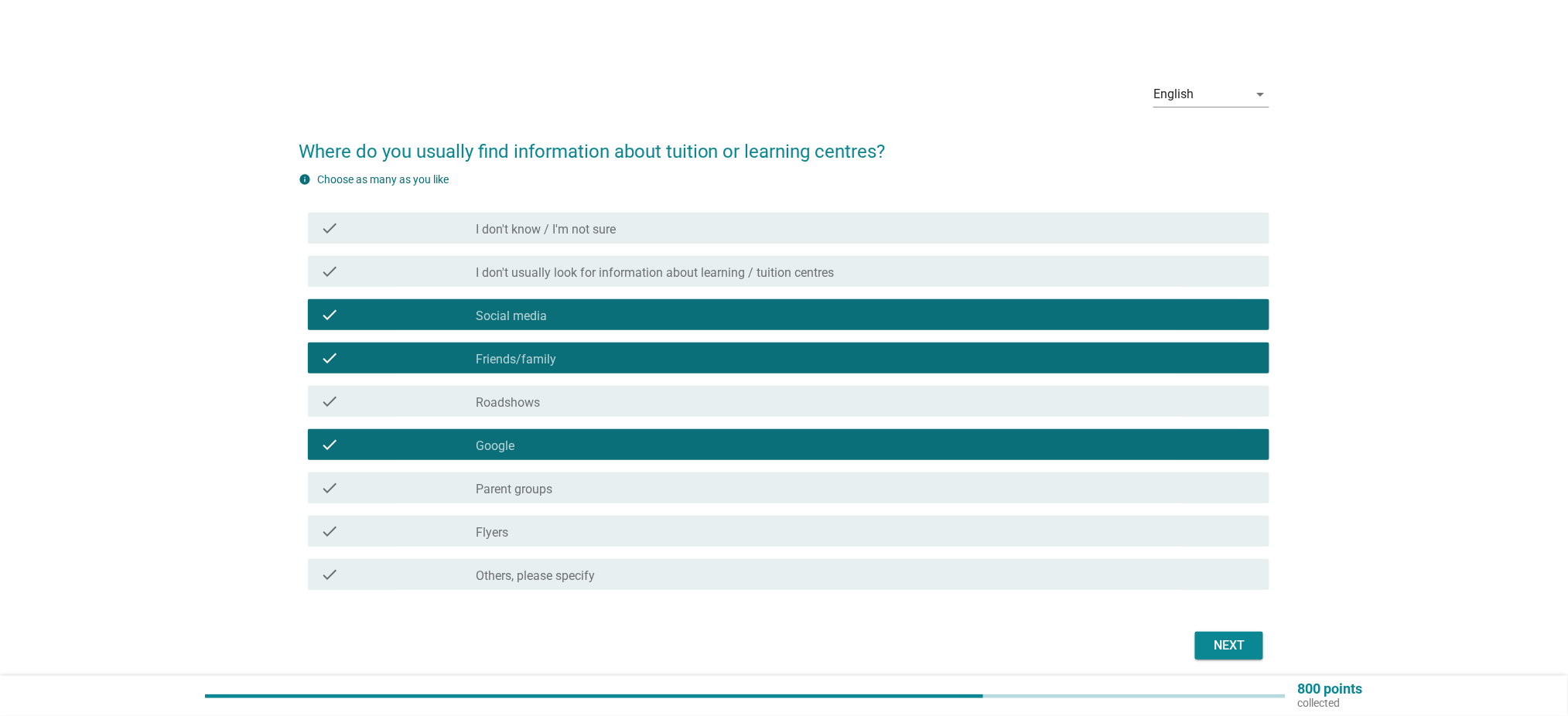
click at [1225, 641] on div "Next" at bounding box center [1229, 646] width 43 height 19
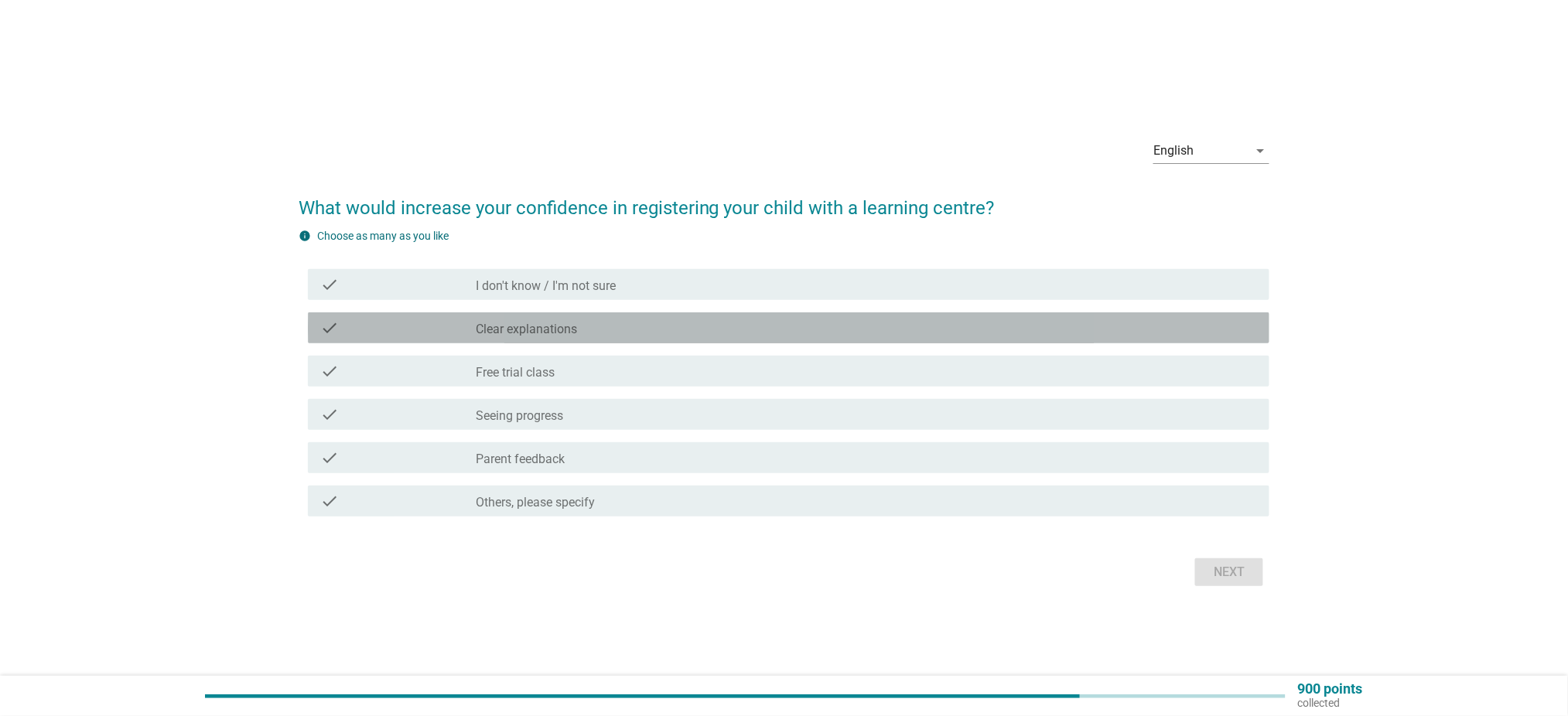
click at [598, 334] on div "check_box_outline_blank Clear explanations" at bounding box center [867, 327] width 781 height 19
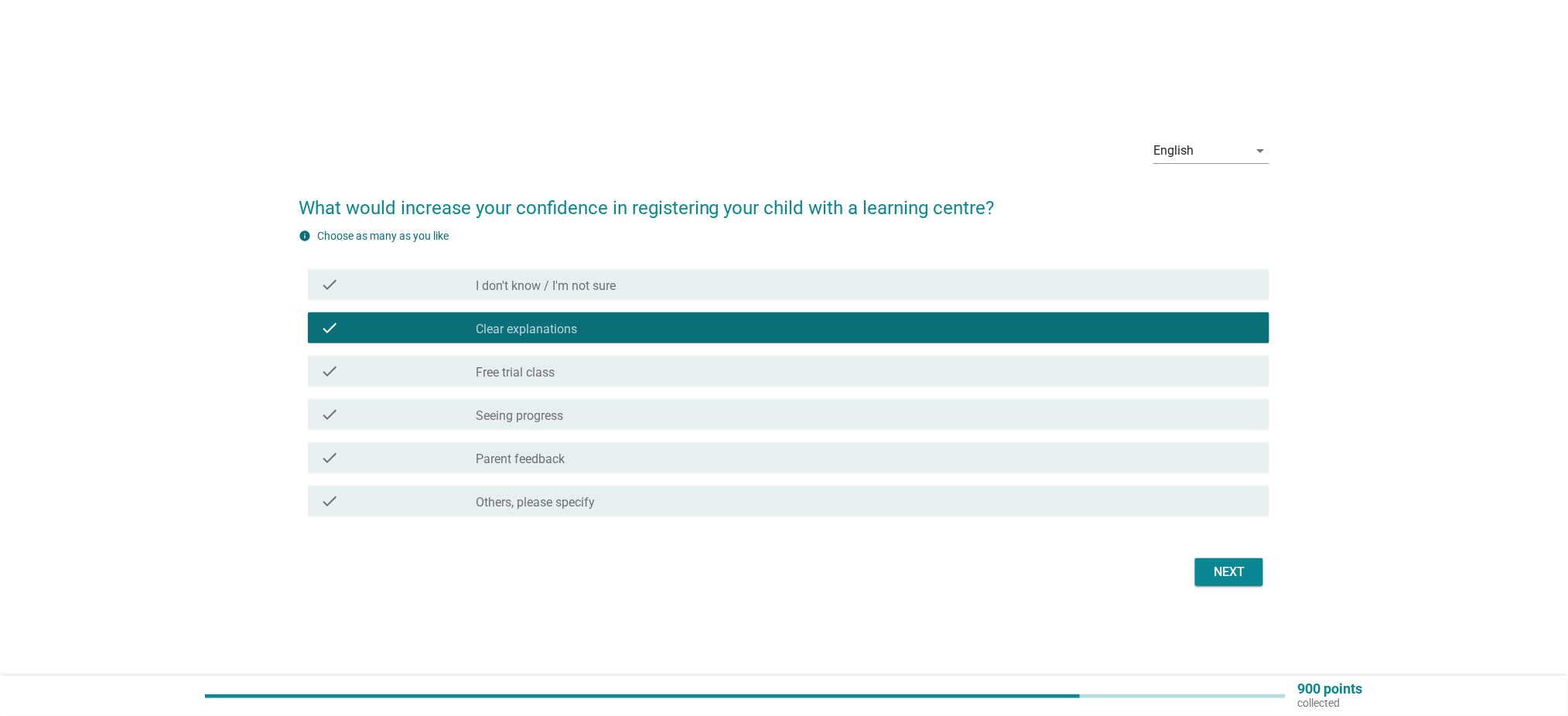
click at [582, 373] on div "check_box_outline_blank Free trial class" at bounding box center [867, 371] width 781 height 19
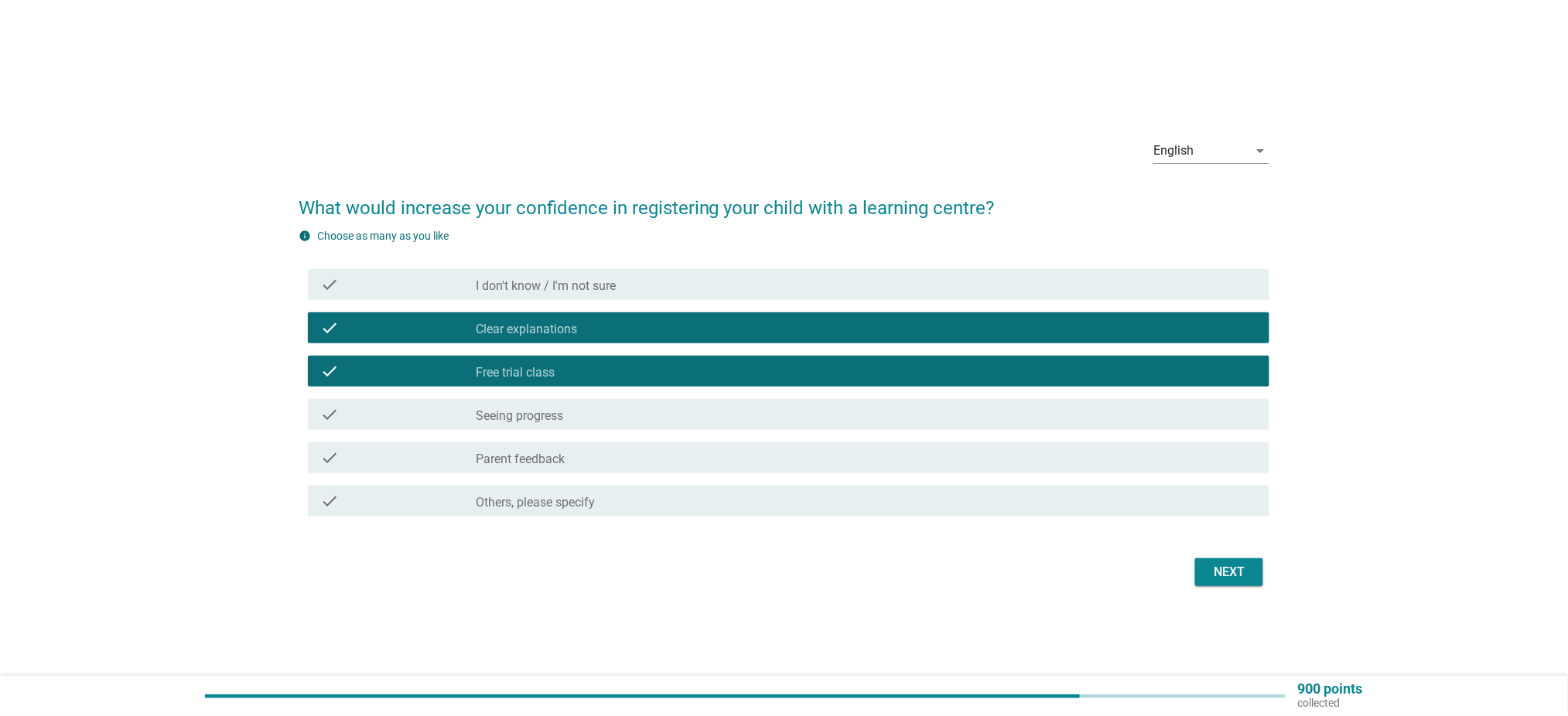
click at [594, 411] on div "check_box_outline_blank Seeing progress" at bounding box center [867, 414] width 781 height 19
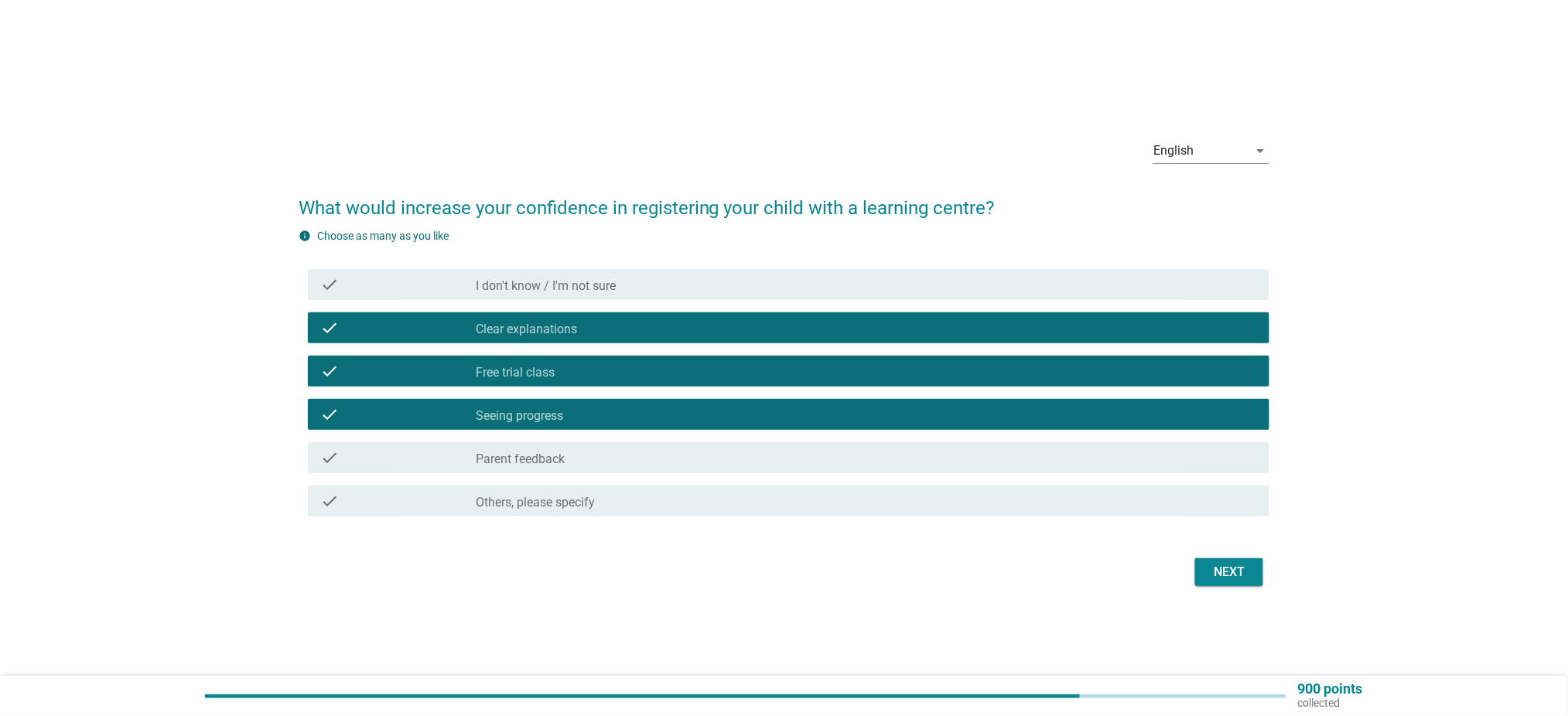
click at [987, 470] on div "check check_box_outline_blank Parent feedback" at bounding box center [788, 458] width 961 height 31
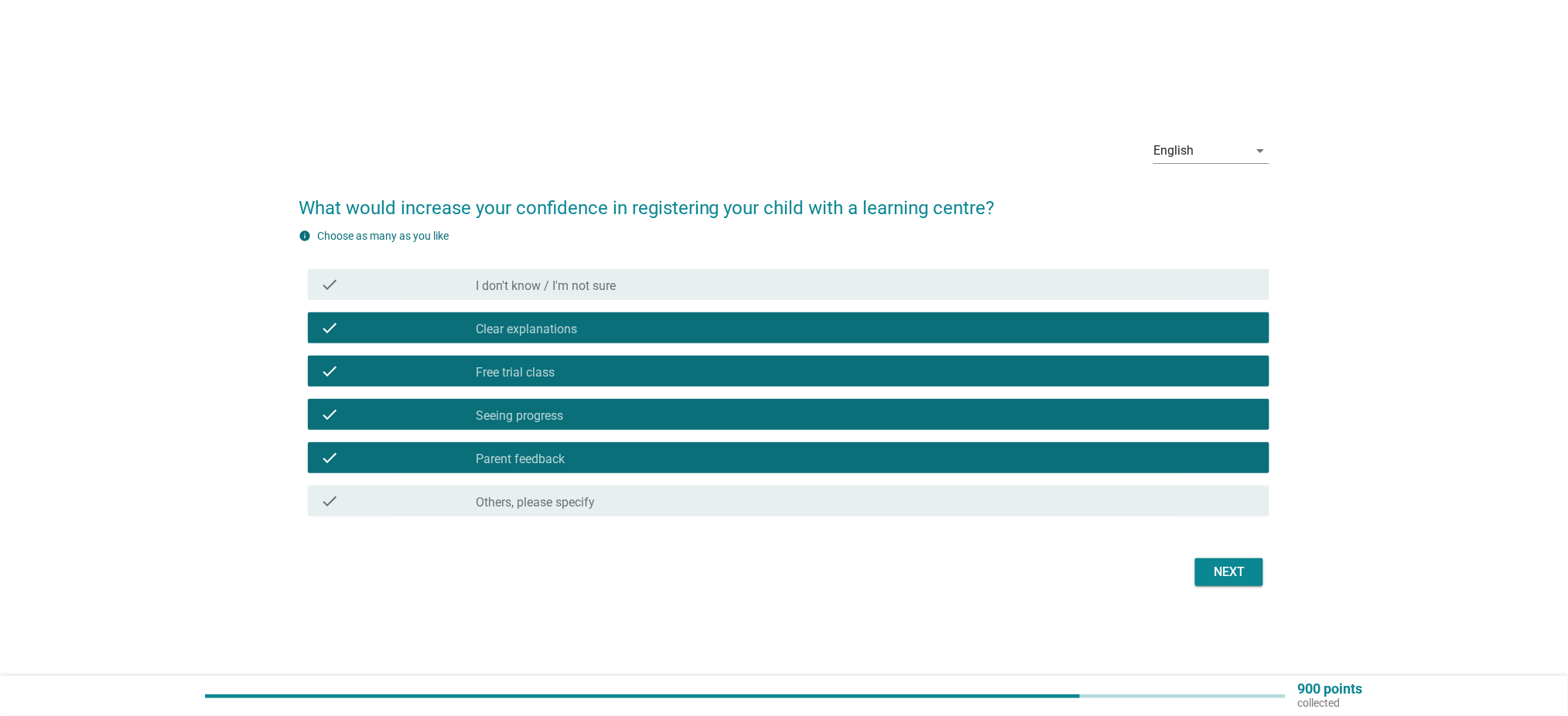
click at [1242, 586] on div "Next" at bounding box center [784, 572] width 971 height 37
drag, startPoint x: 1239, startPoint y: 573, endPoint x: 1230, endPoint y: 583, distance: 13.5
click at [1238, 573] on div "Next" at bounding box center [1229, 571] width 43 height 19
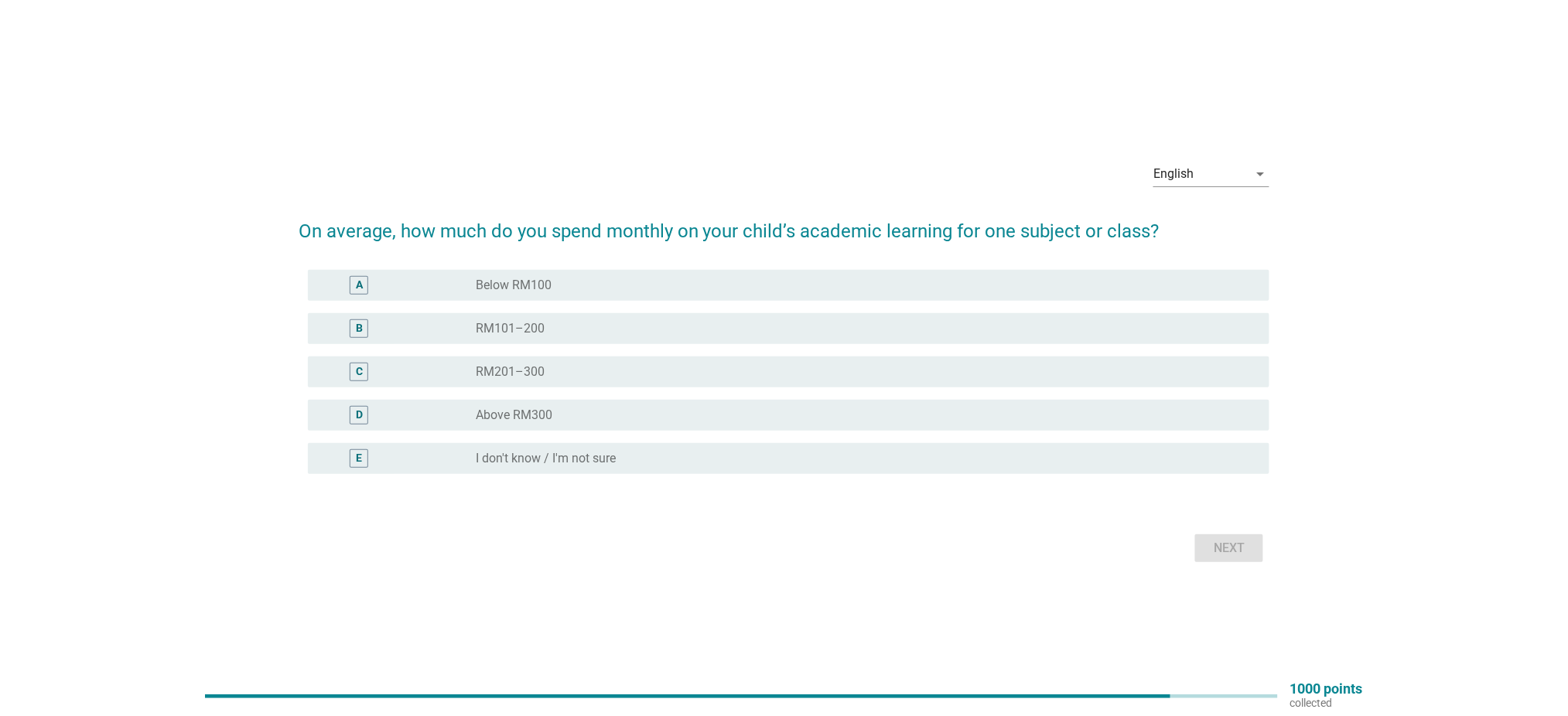
drag, startPoint x: 551, startPoint y: 381, endPoint x: 633, endPoint y: 365, distance: 83.5
click at [551, 381] on div "C radio_button_unchecked RM201–300" at bounding box center [788, 372] width 961 height 31
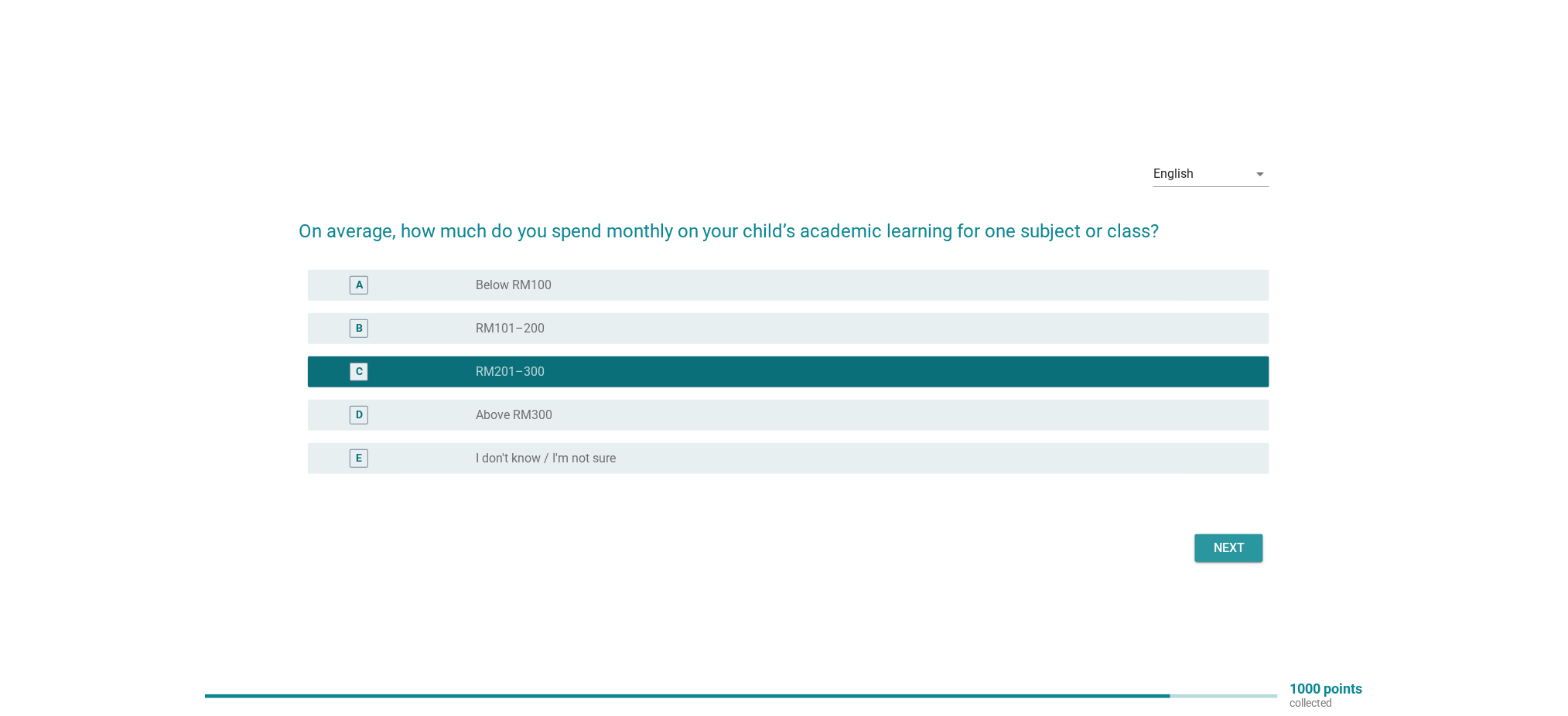
click at [1250, 551] on div "Next" at bounding box center [1229, 548] width 43 height 19
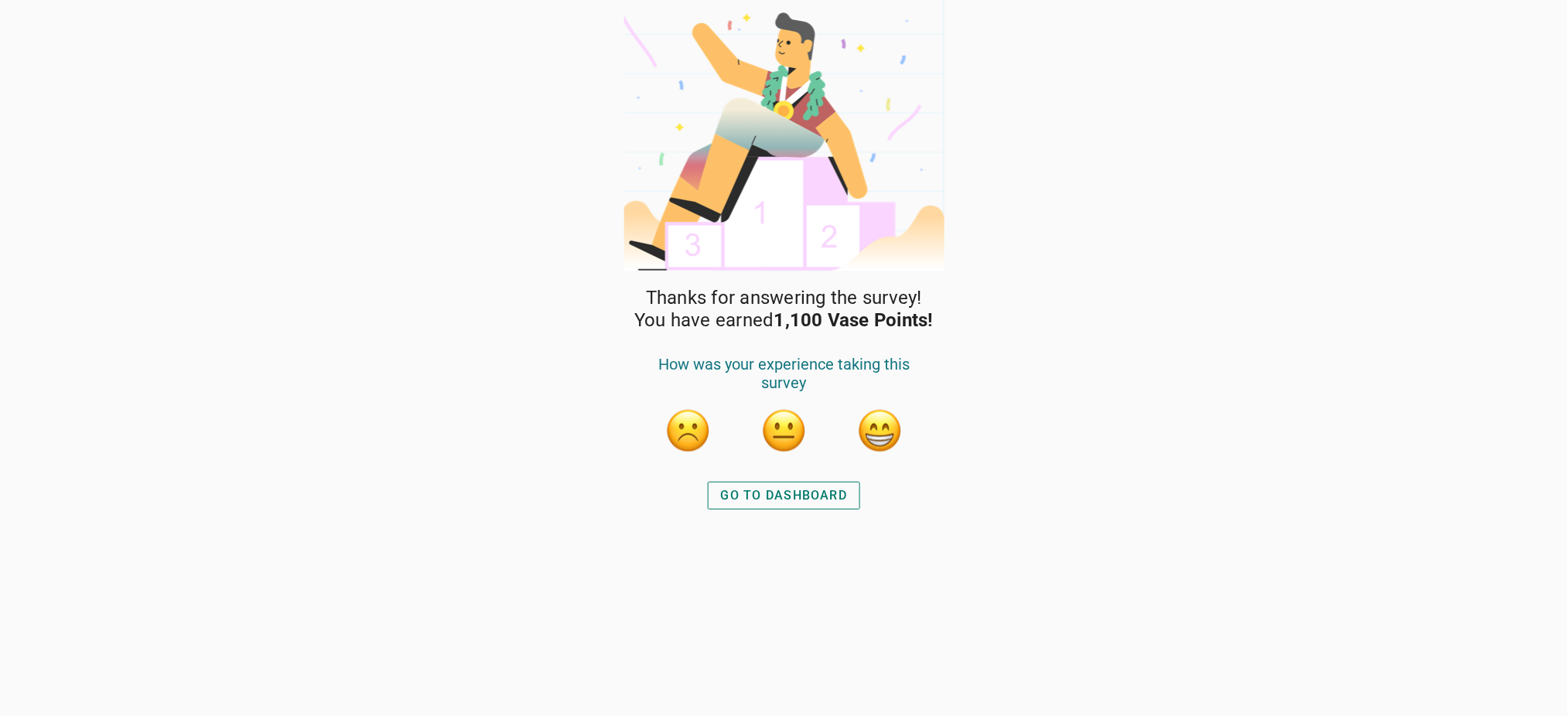
click at [856, 478] on div "GO TO DASHBOARD" at bounding box center [784, 495] width 165 height 37
drag, startPoint x: 845, startPoint y: 490, endPoint x: 848, endPoint y: 501, distance: 11.4
click at [845, 492] on div "GO TO DASHBOARD" at bounding box center [784, 495] width 127 height 19
